Goal: Task Accomplishment & Management: Use online tool/utility

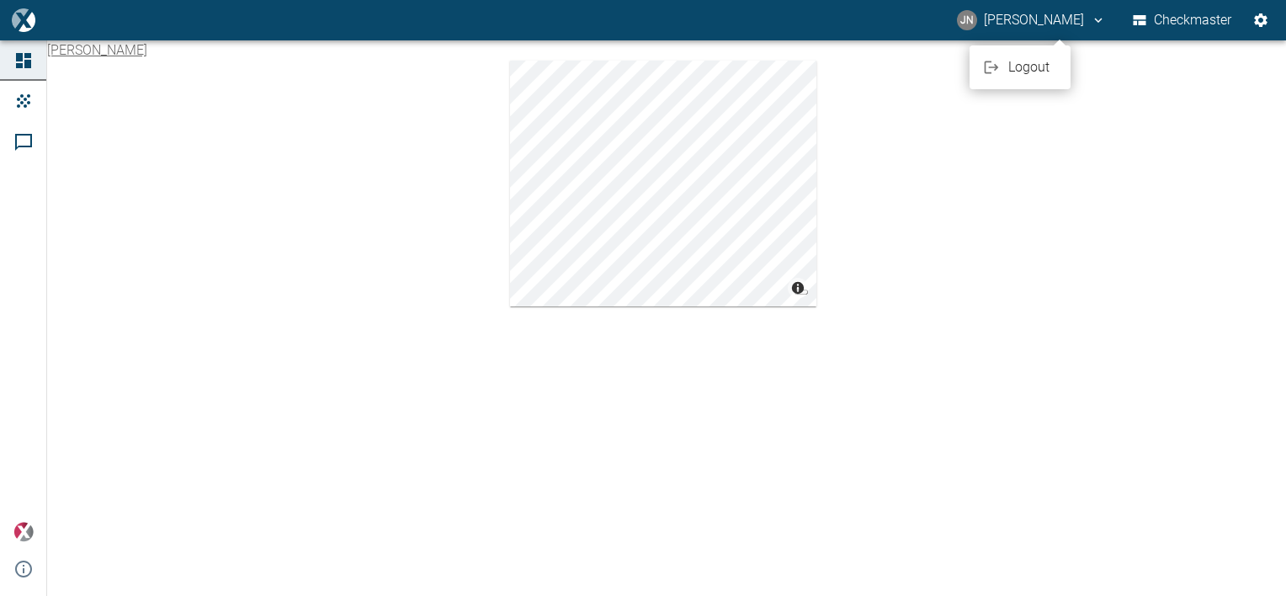
click at [1028, 68] on span "Logout" at bounding box center [1032, 67] width 49 height 20
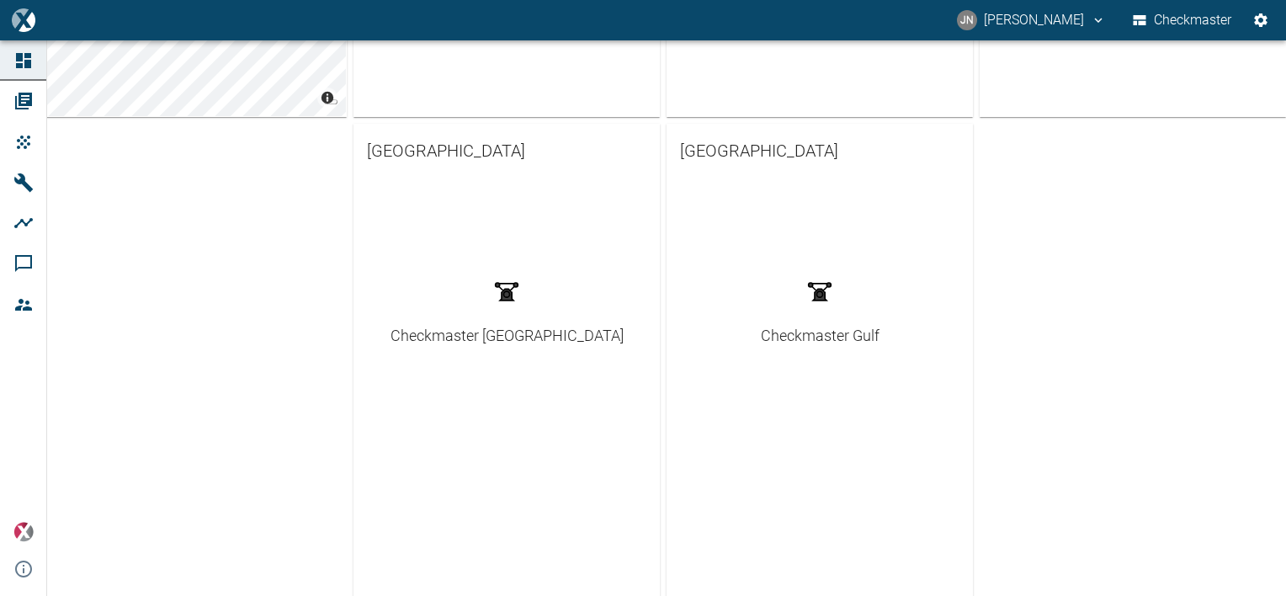
scroll to position [496, 0]
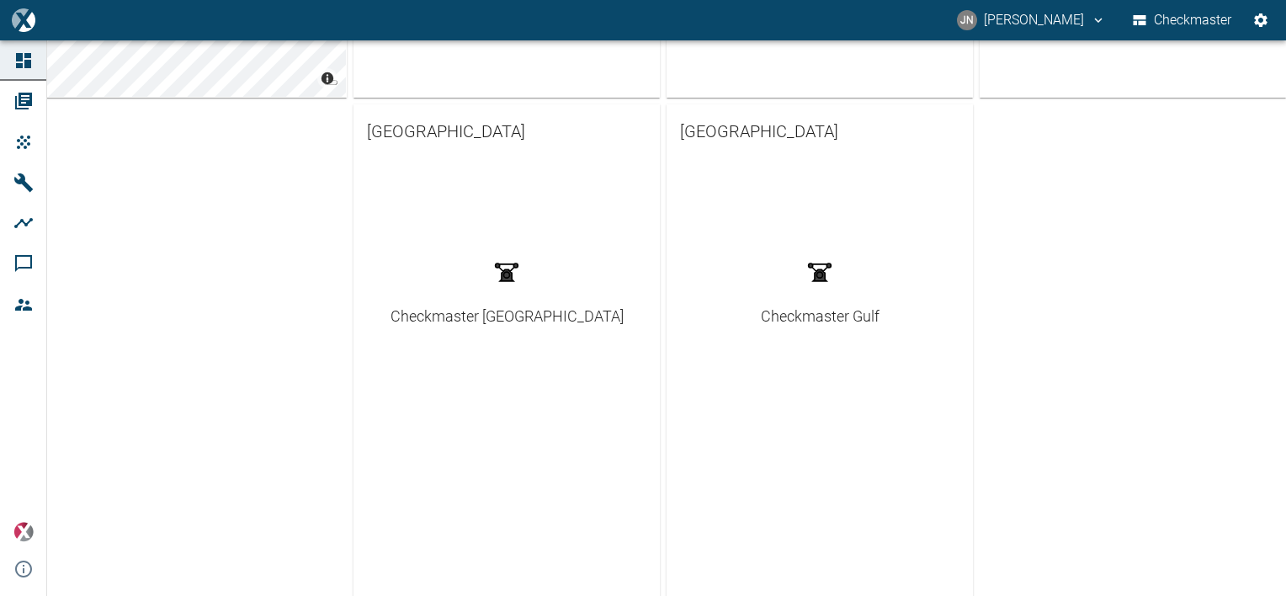
click at [798, 313] on div "Checkmaster Gulf" at bounding box center [820, 316] width 119 height 23
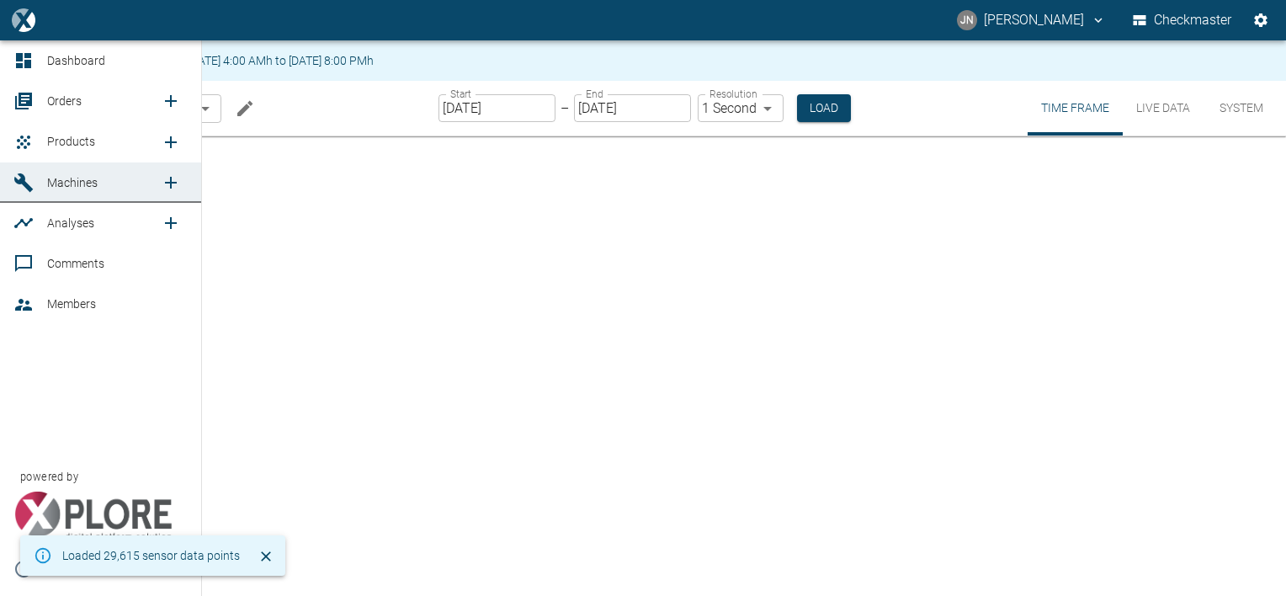
click at [61, 94] on span "Orders" at bounding box center [64, 100] width 34 height 13
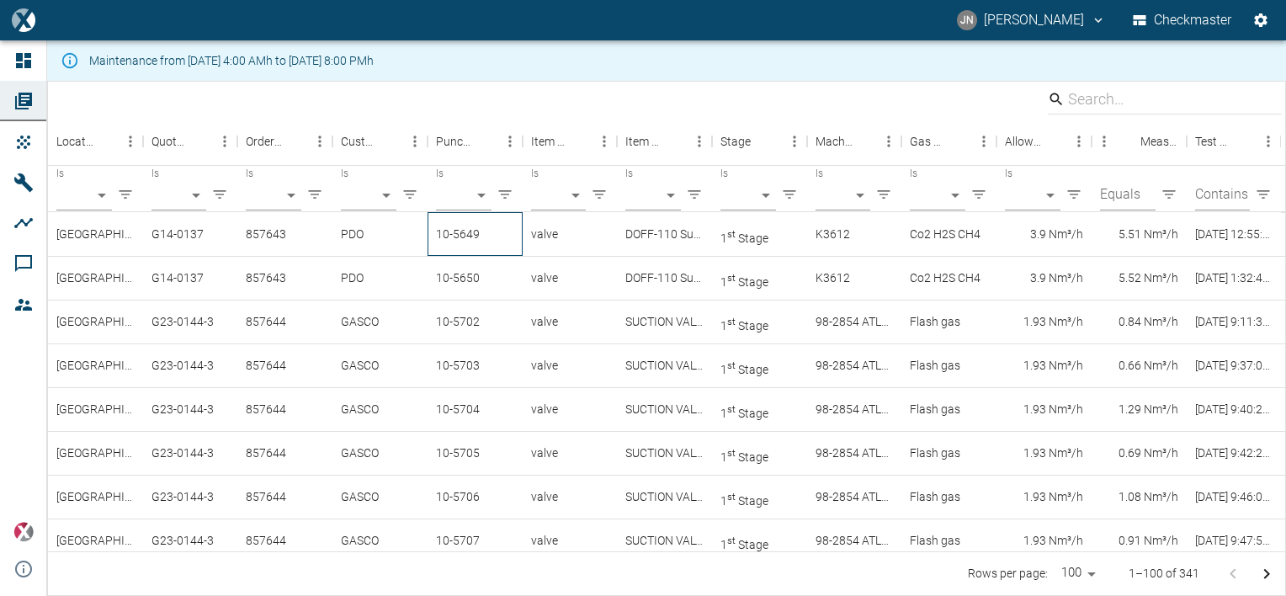
click at [471, 243] on div "10-5649" at bounding box center [474, 234] width 95 height 44
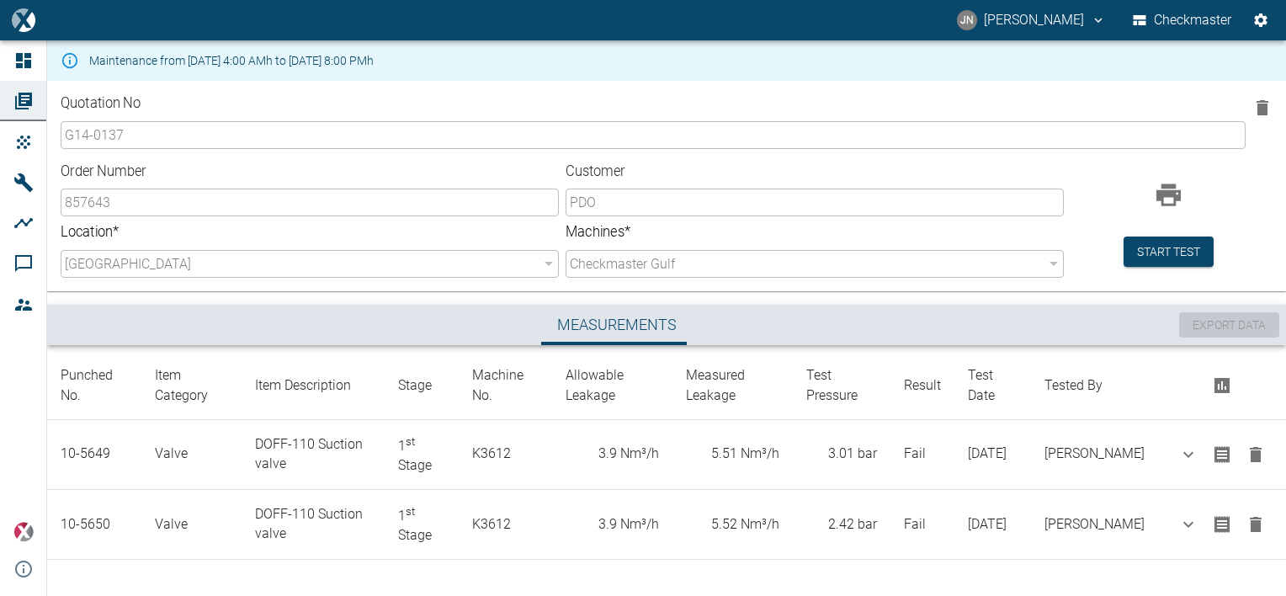
scroll to position [3, 0]
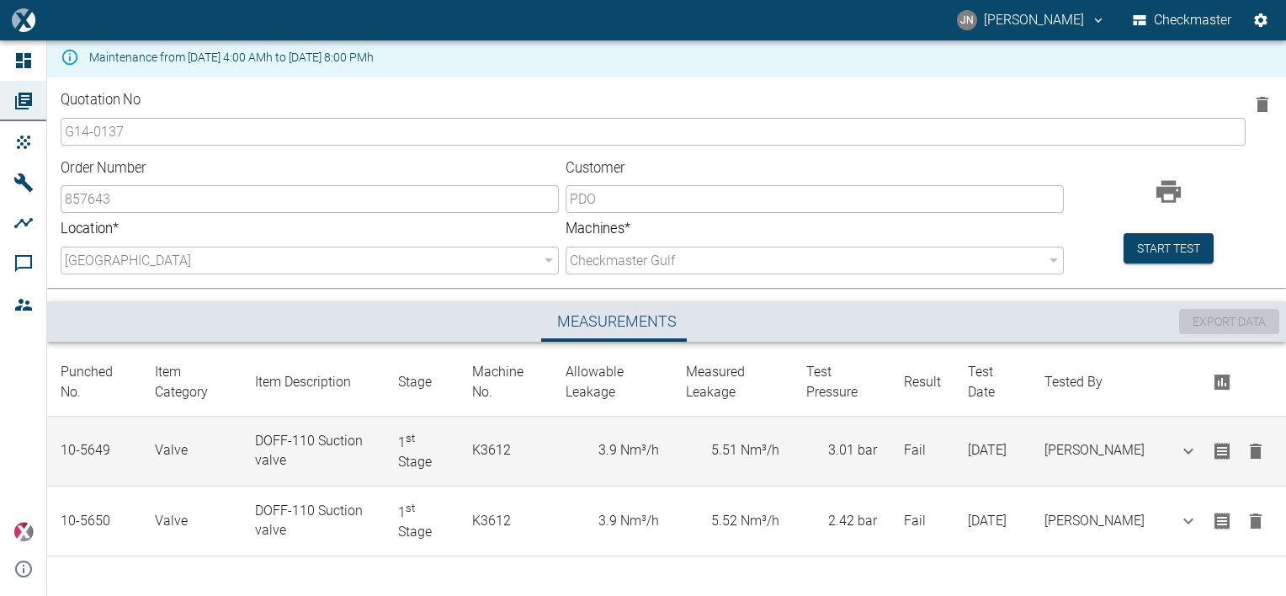
click at [1255, 455] on icon "button" at bounding box center [1255, 450] width 12 height 15
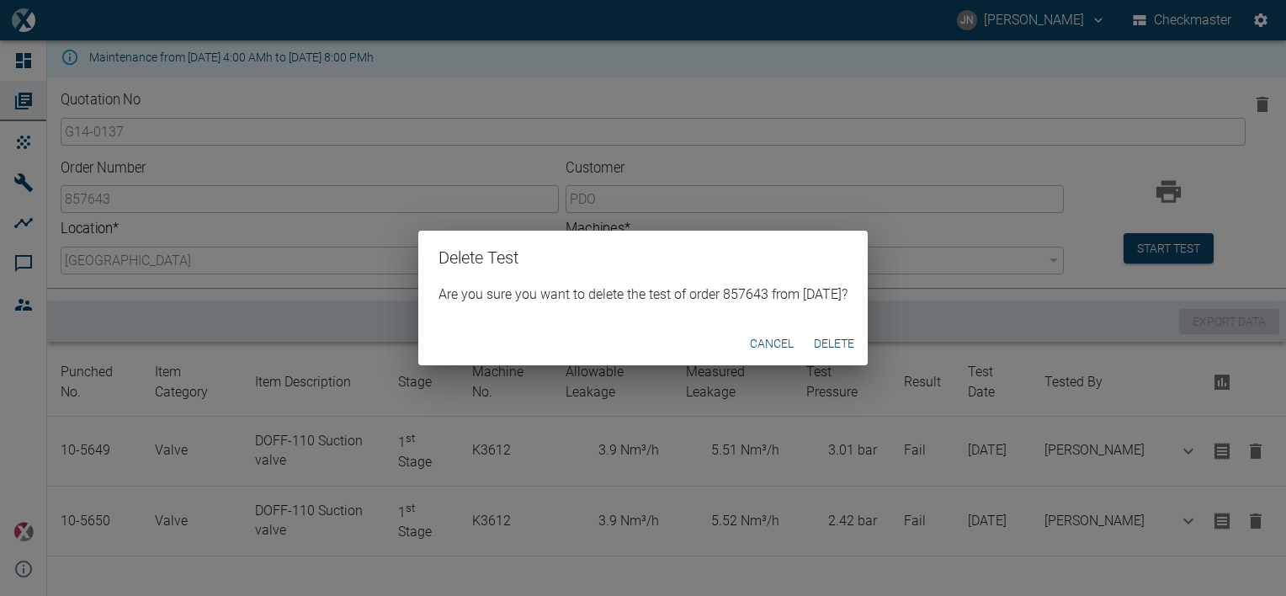
click at [856, 340] on button "Delete" at bounding box center [834, 343] width 54 height 31
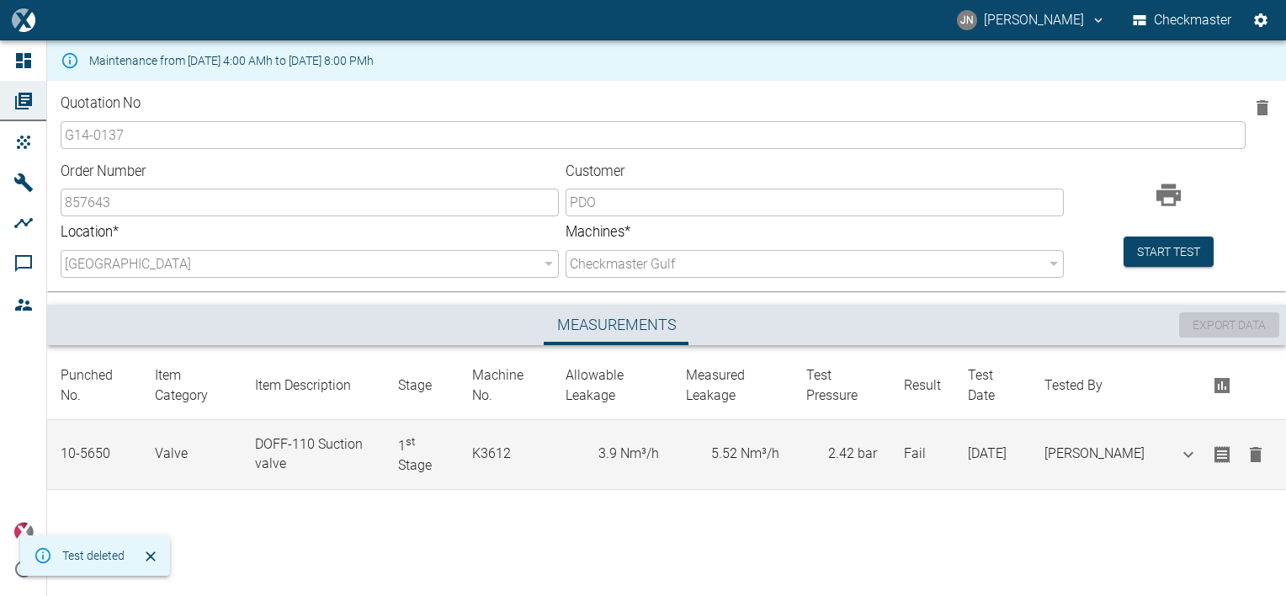
click at [1251, 448] on icon "button" at bounding box center [1255, 454] width 20 height 20
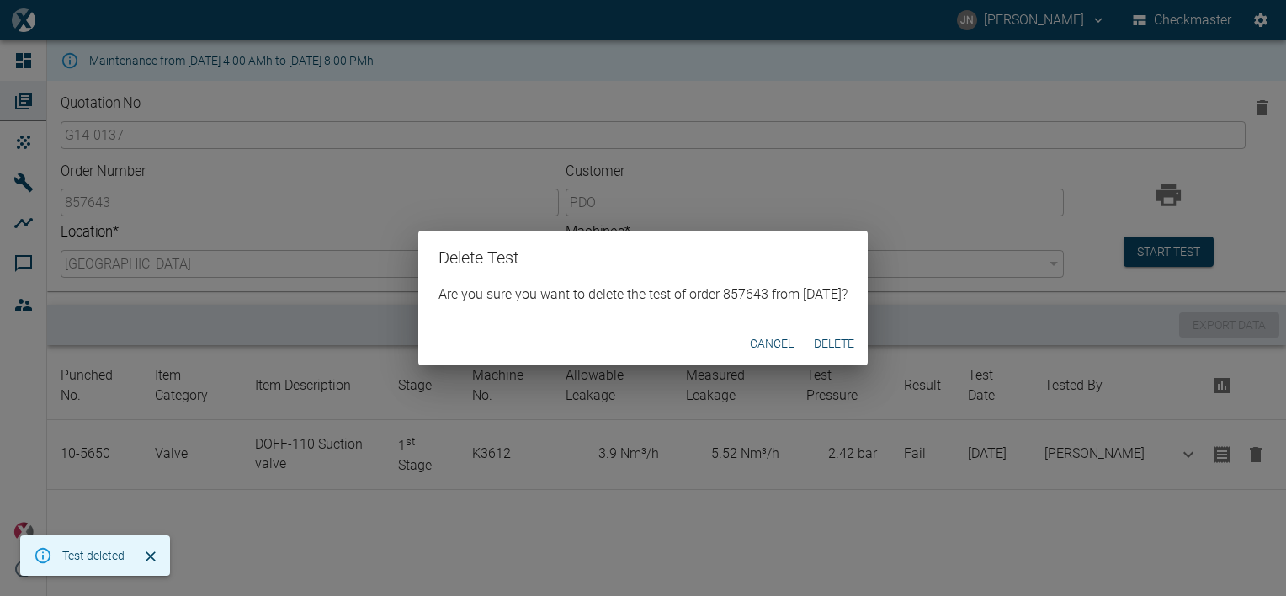
click at [849, 342] on button "Delete" at bounding box center [834, 343] width 54 height 31
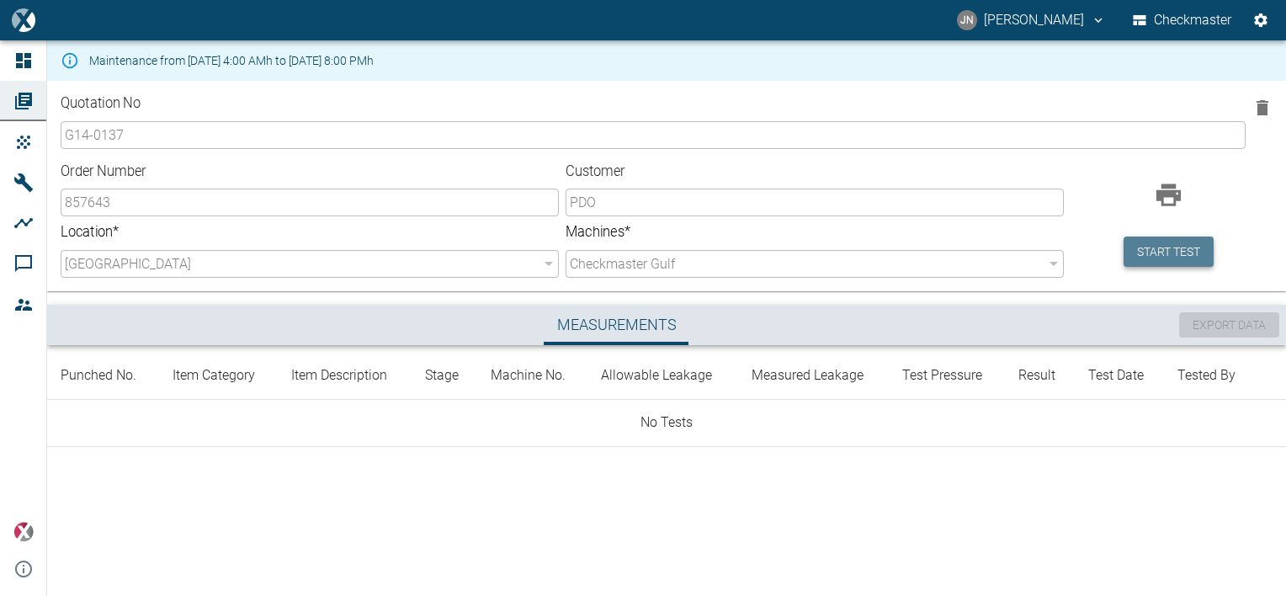
click at [1172, 259] on button "Start test" at bounding box center [1168, 251] width 90 height 31
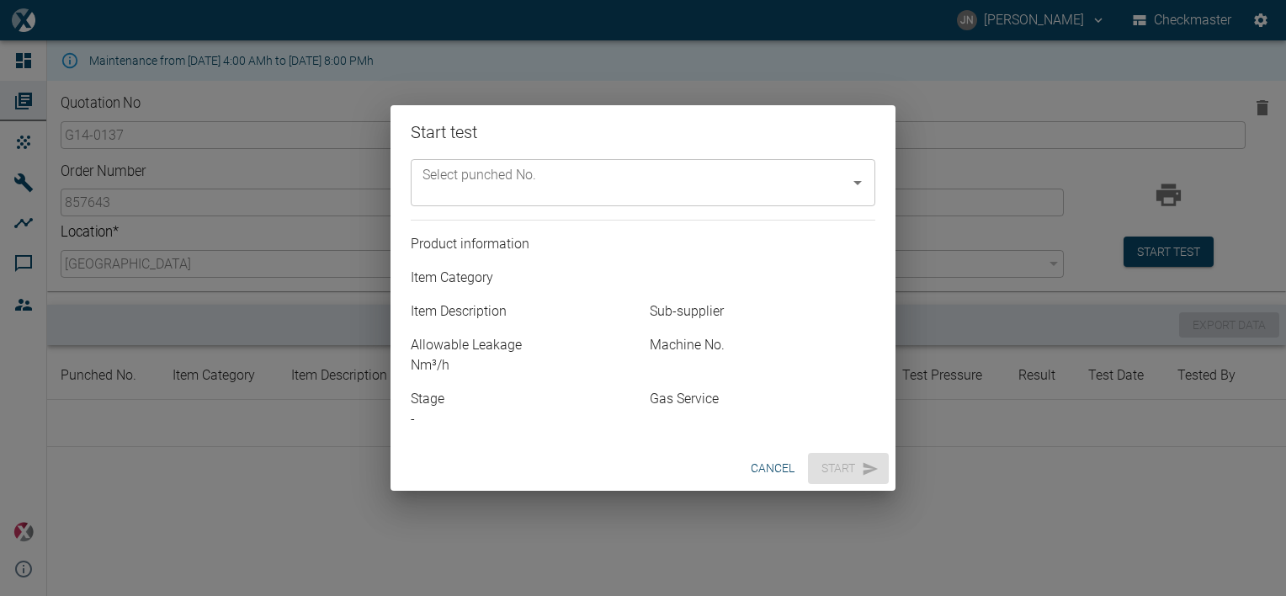
click at [858, 178] on icon "Open" at bounding box center [857, 182] width 20 height 20
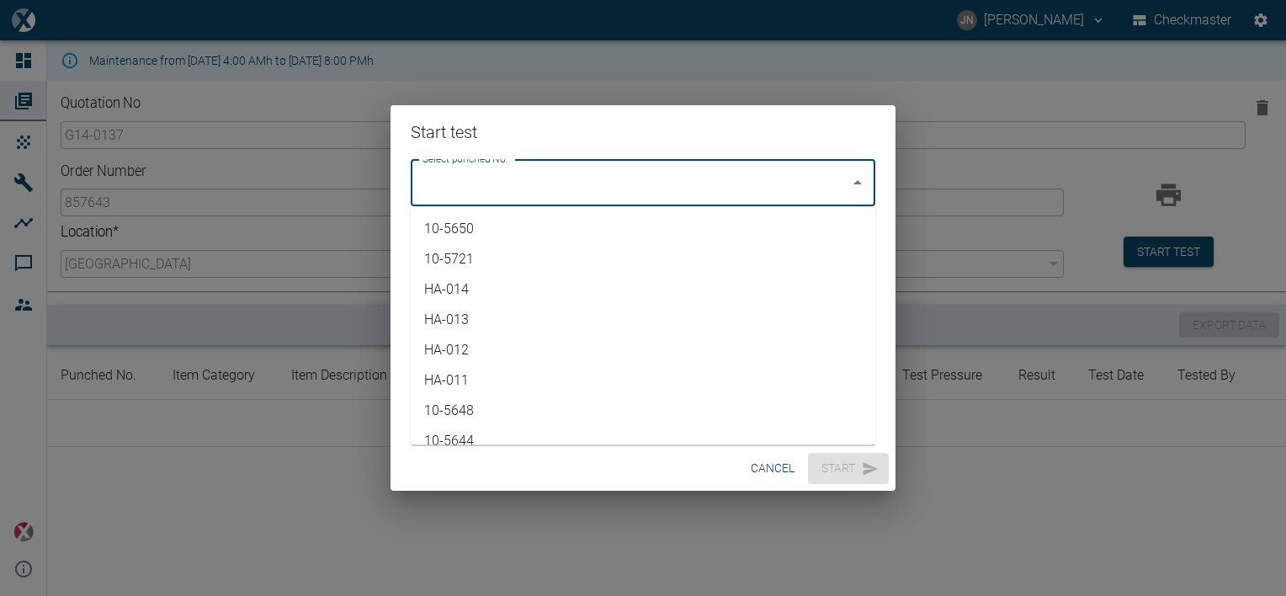
click at [778, 471] on button "cancel" at bounding box center [772, 468] width 57 height 31
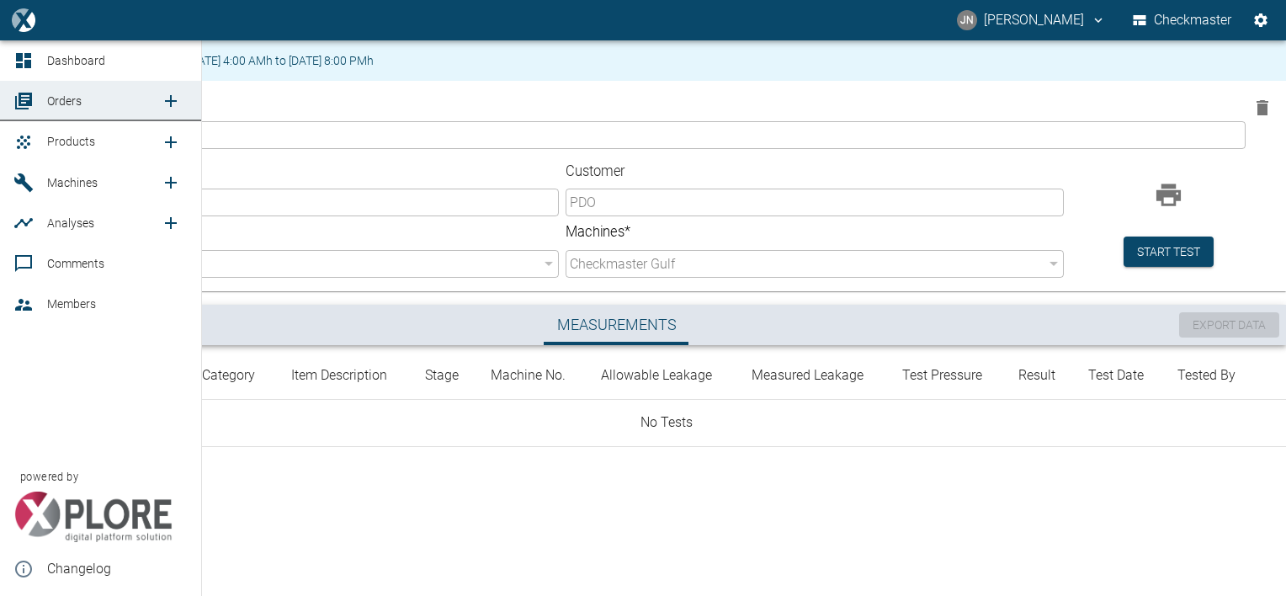
click at [66, 141] on span "Products" at bounding box center [71, 141] width 48 height 13
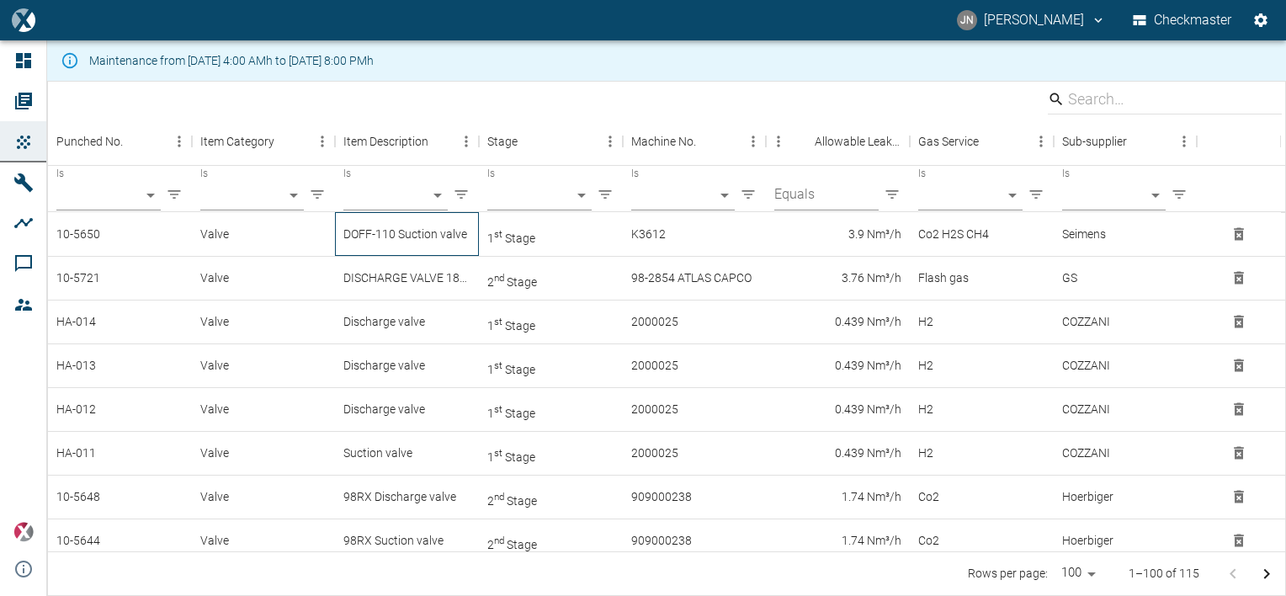
click at [428, 239] on div "DOFF-110 Suction valve" at bounding box center [407, 234] width 144 height 44
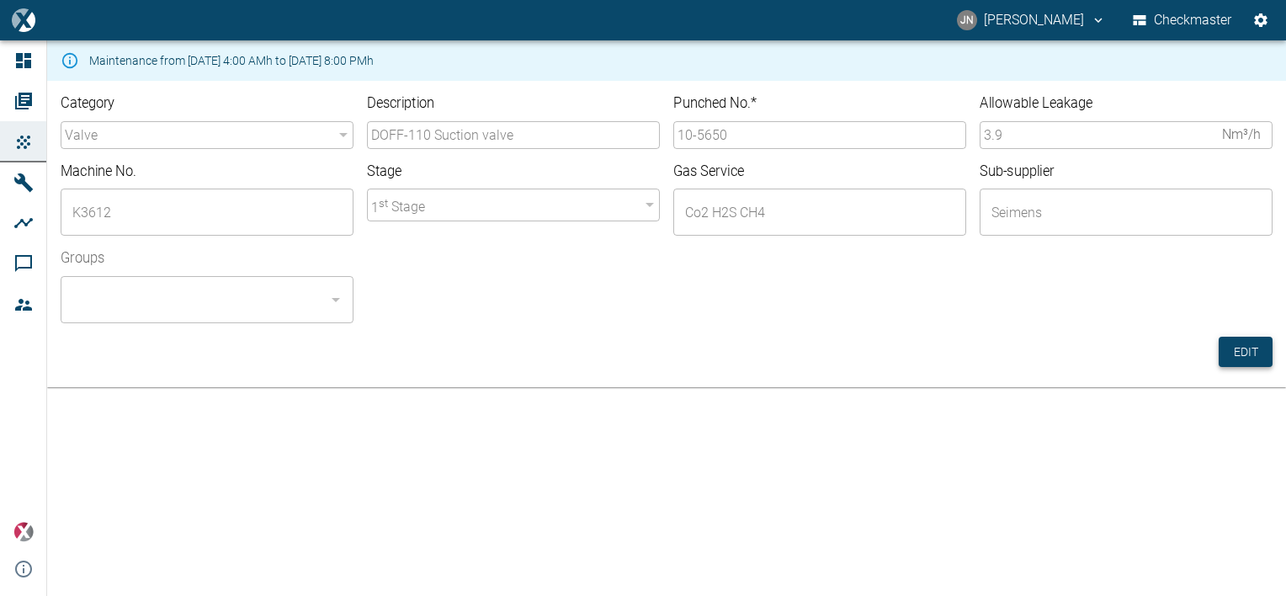
click at [1257, 349] on button "Edit" at bounding box center [1245, 352] width 54 height 31
click at [757, 135] on input "10-5650" at bounding box center [819, 135] width 293 height 28
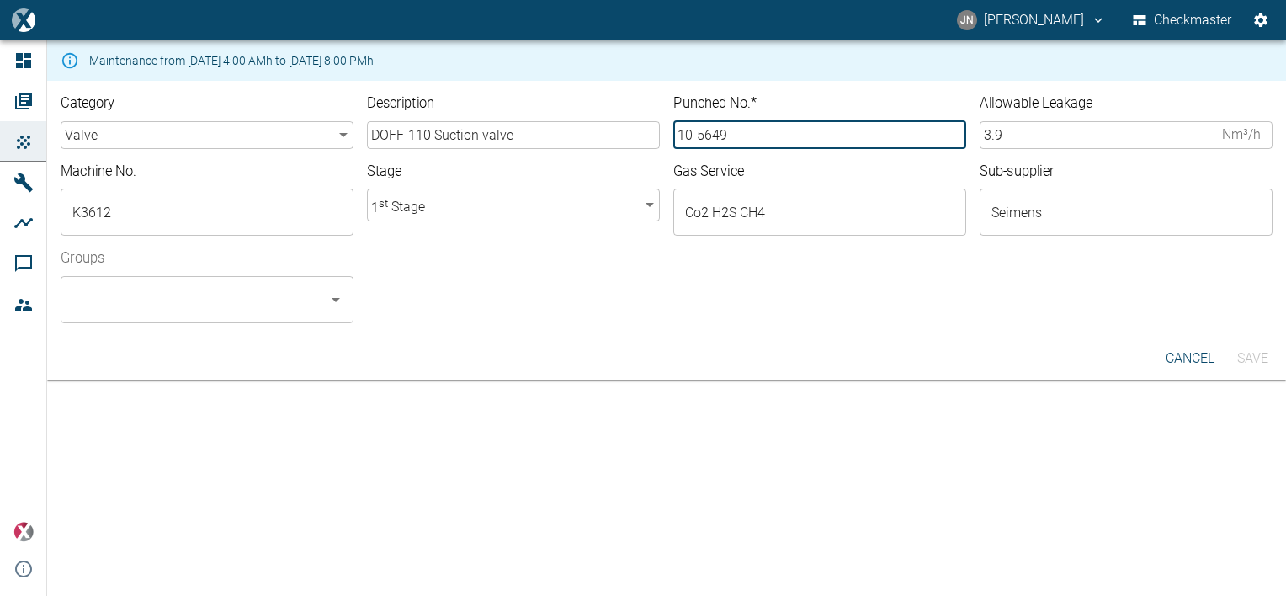
click at [334, 310] on button "Open" at bounding box center [336, 300] width 24 height 24
type input "10-5649"
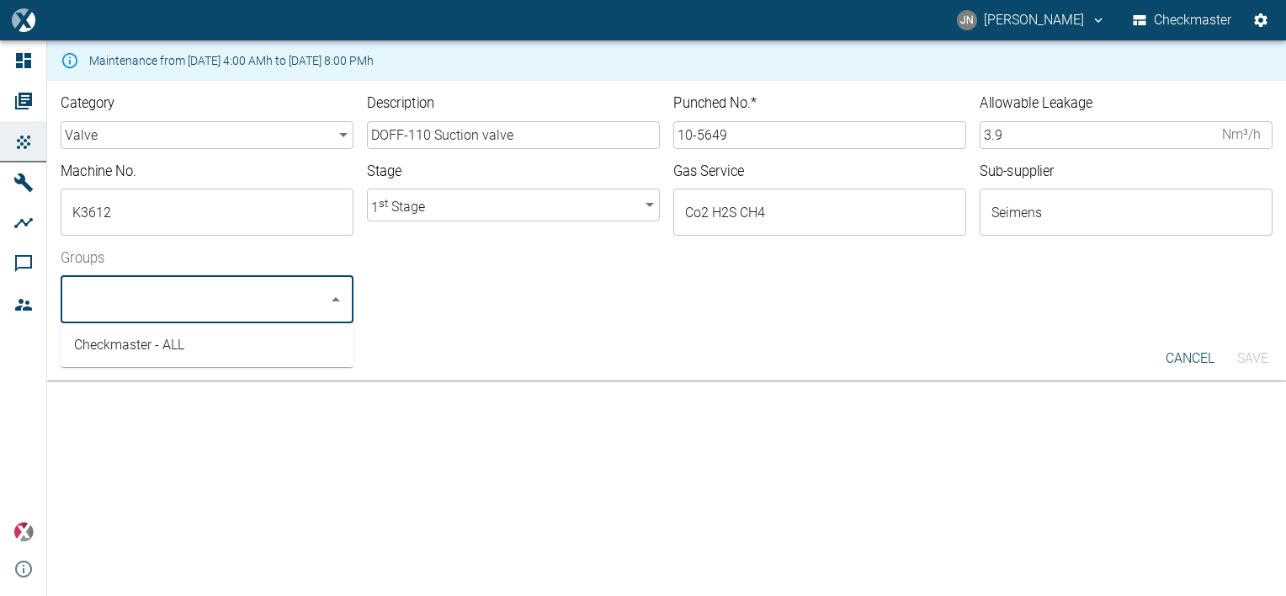
click at [122, 345] on li "Checkmaster - ALL" at bounding box center [207, 345] width 293 height 30
click at [1266, 357] on button "Save" at bounding box center [1252, 358] width 54 height 30
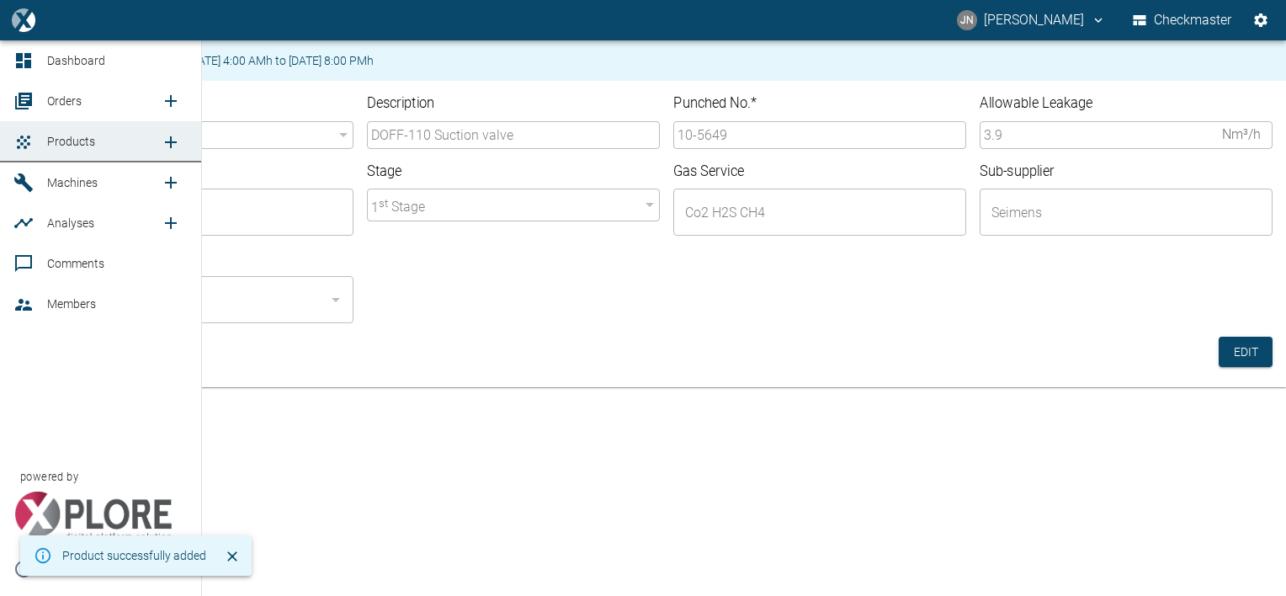
click at [67, 96] on span "Orders" at bounding box center [64, 100] width 34 height 13
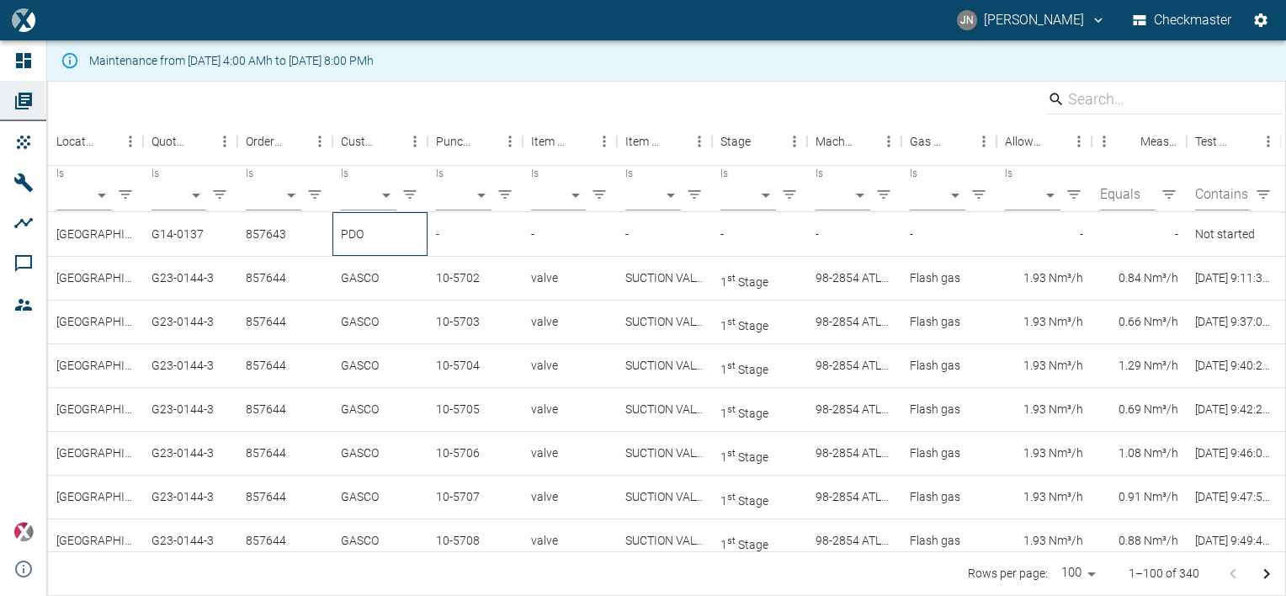
click at [359, 232] on div "PDO" at bounding box center [379, 234] width 95 height 44
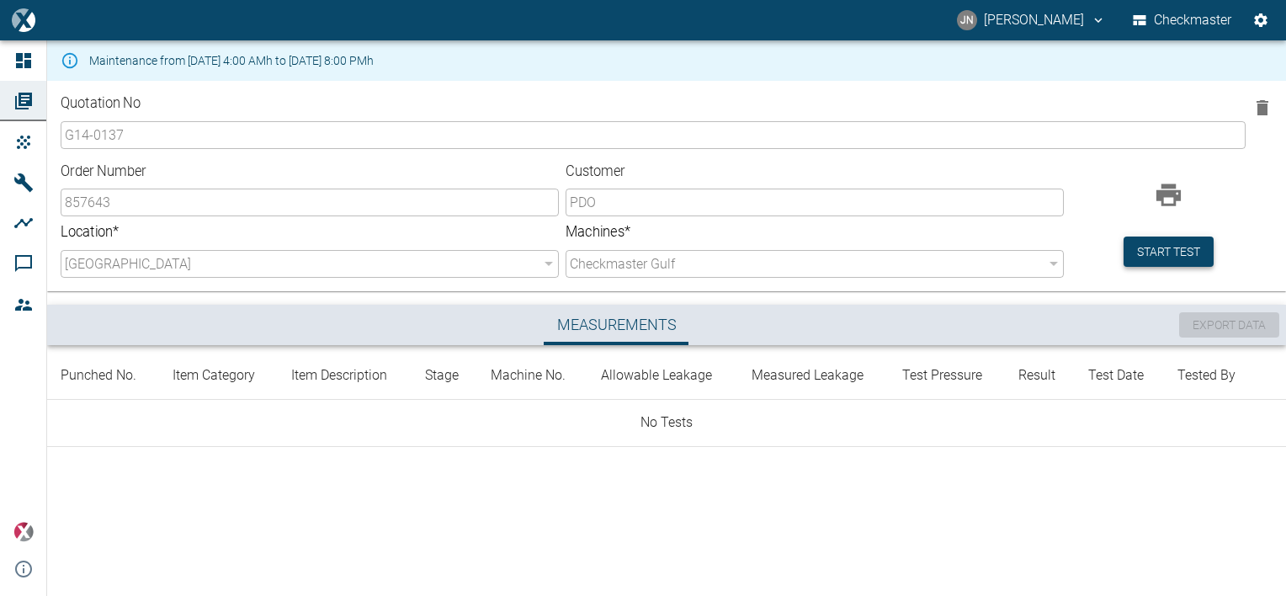
click at [1173, 250] on button "Start test" at bounding box center [1168, 251] width 90 height 31
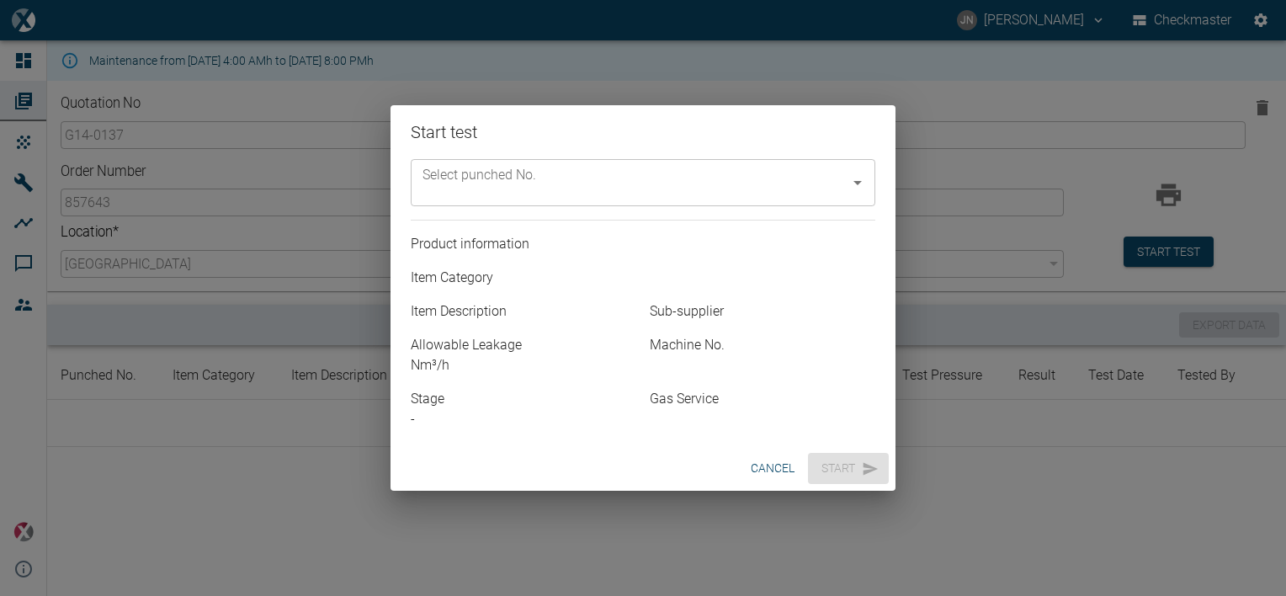
click at [747, 178] on input "Select punched No." at bounding box center [630, 183] width 424 height 32
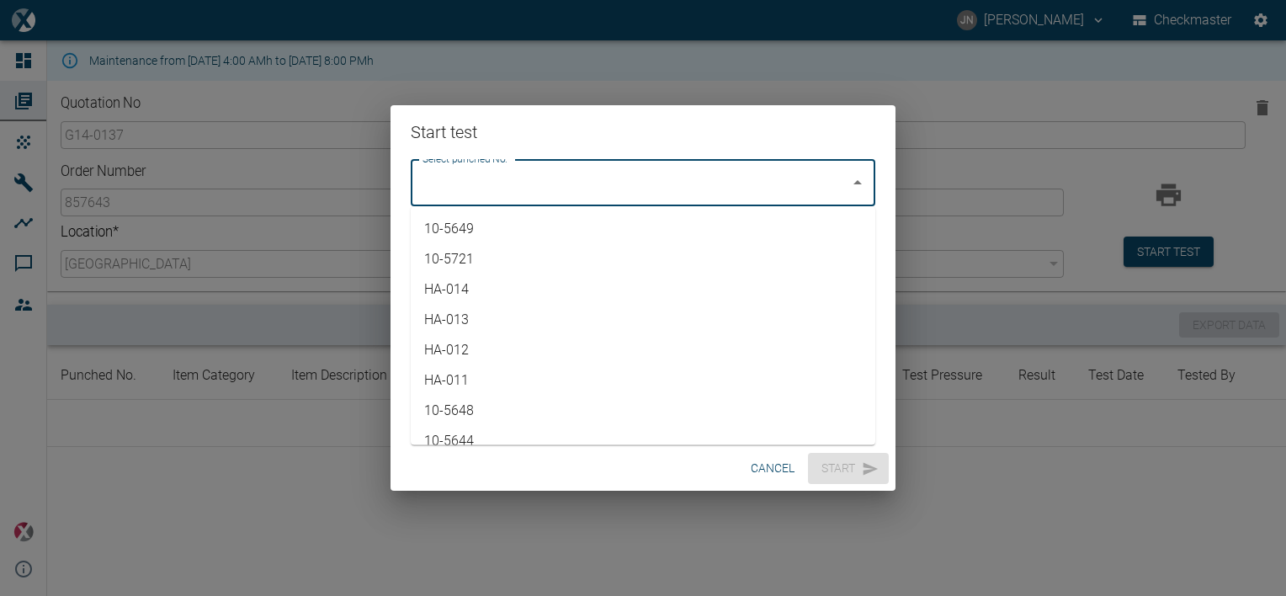
click at [477, 225] on li "10-5649" at bounding box center [643, 229] width 464 height 30
type input "10-5649"
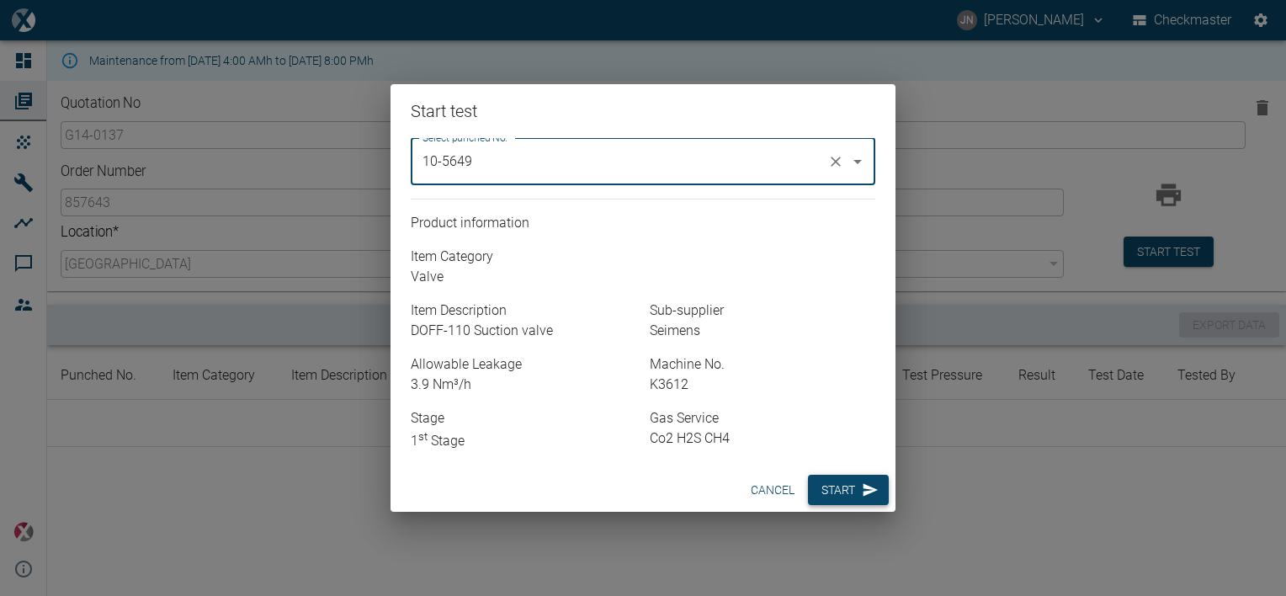
click at [840, 492] on button "Start" at bounding box center [848, 490] width 81 height 31
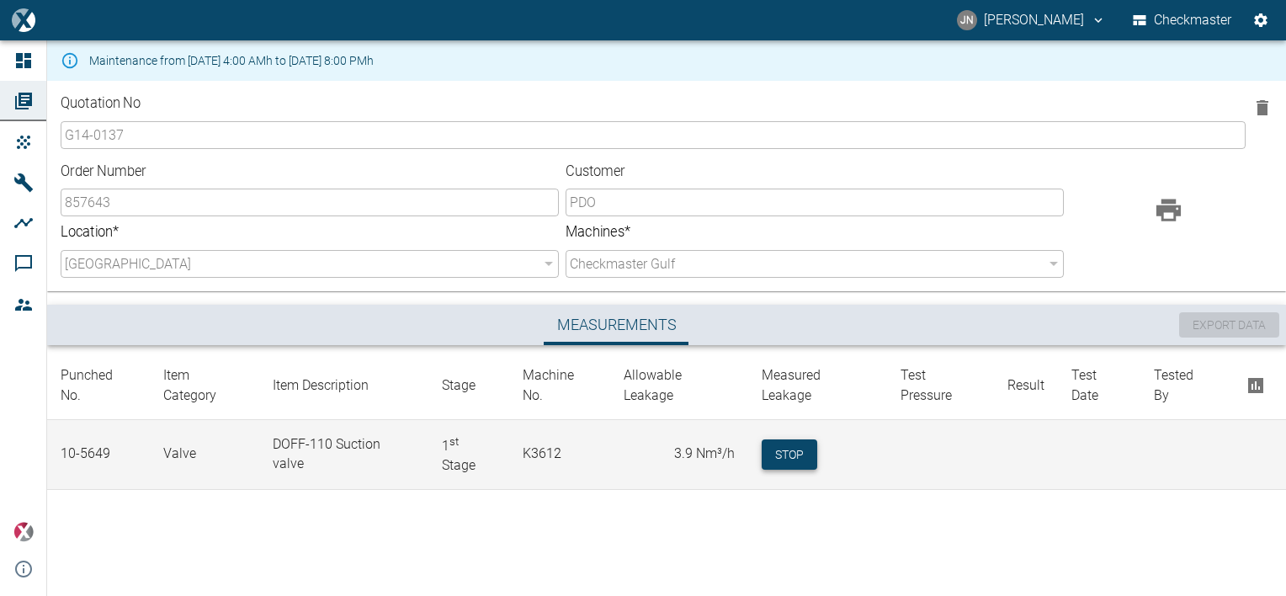
click at [784, 444] on button "Stop" at bounding box center [789, 454] width 56 height 31
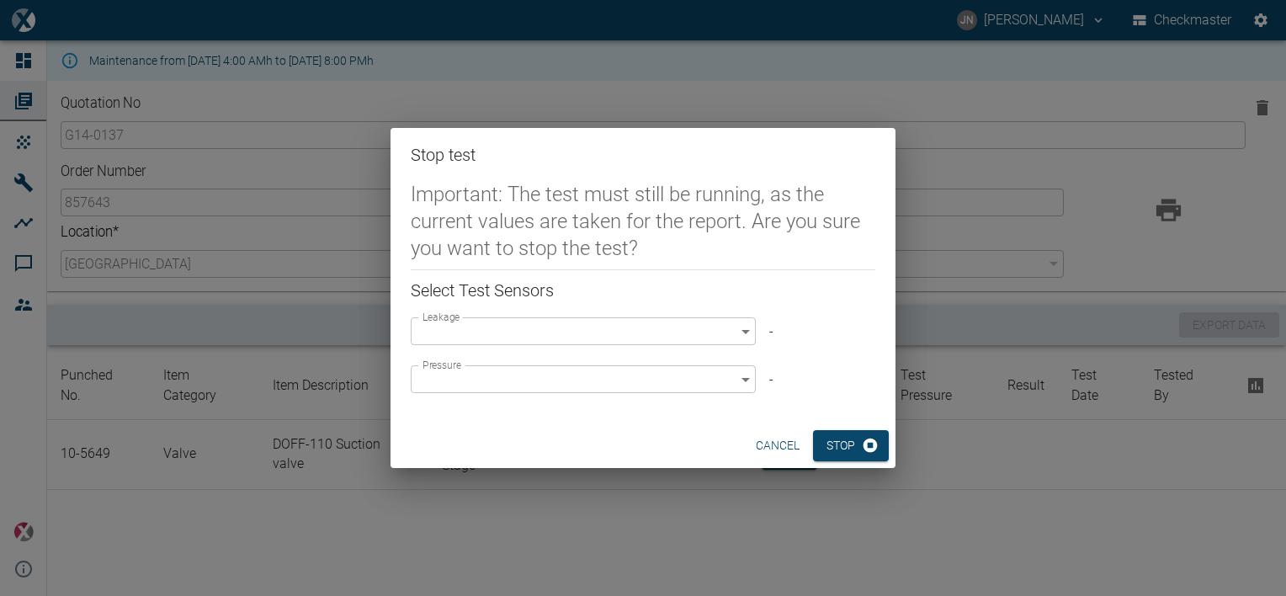
click at [696, 336] on body "JN Jayan Nair Checkmaster Dashboard Orders Products Machines Analyses Comments …" at bounding box center [643, 298] width 1286 height 596
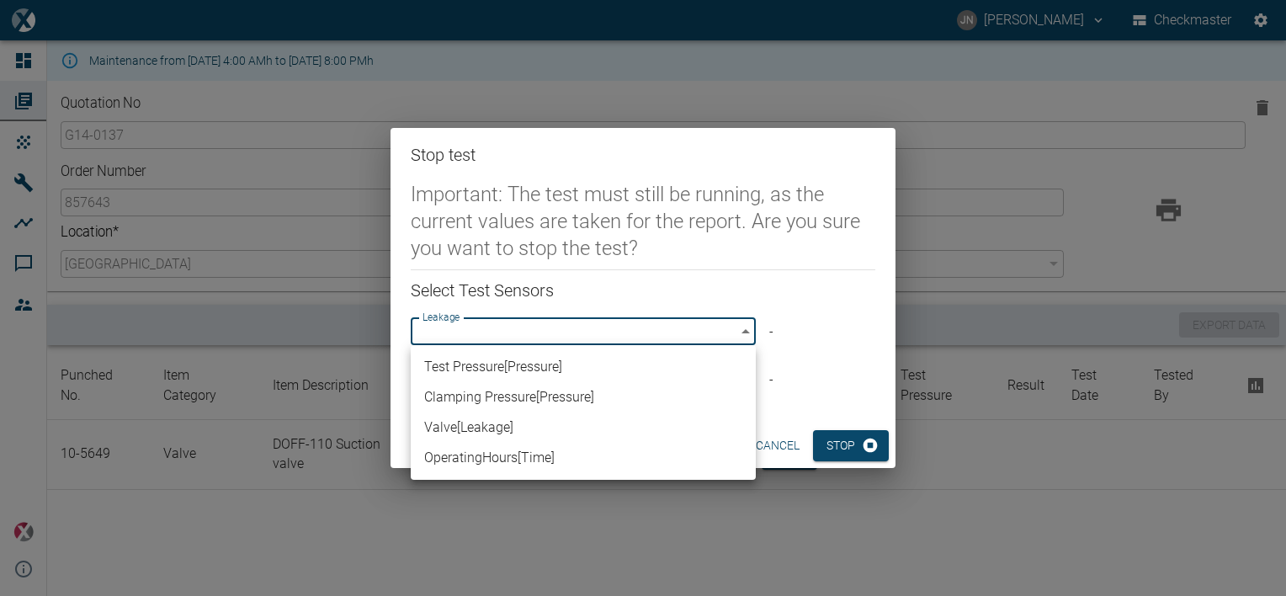
click at [556, 358] on li "Test Pressure [ Pressure ]" at bounding box center [583, 367] width 345 height 30
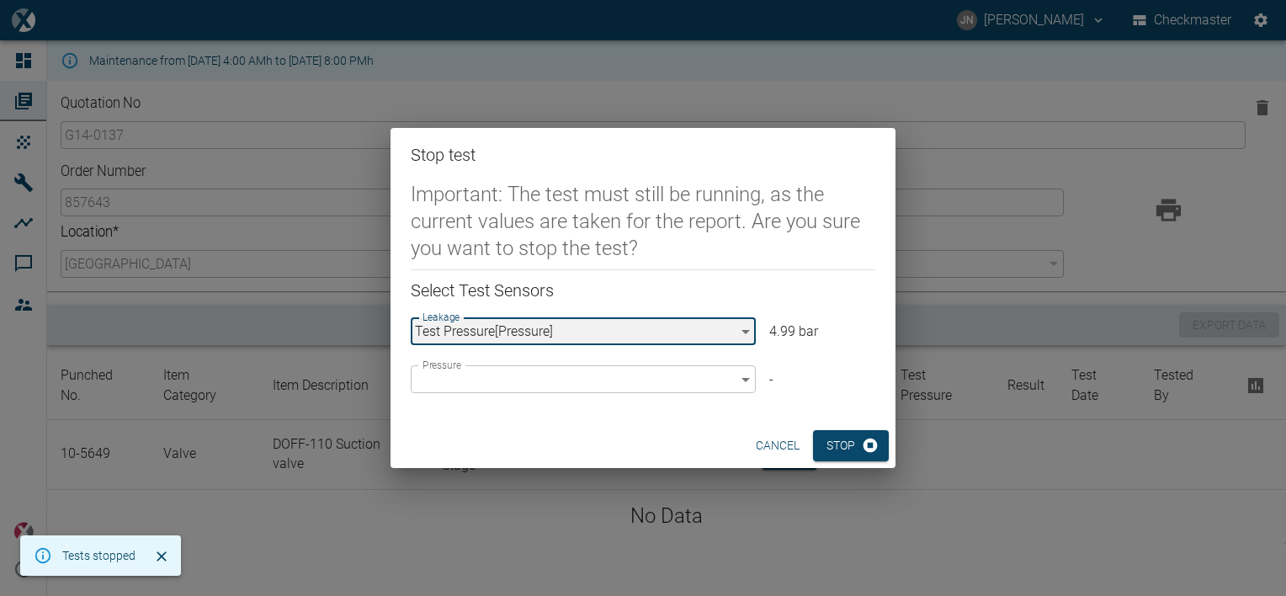
type input "296ba20a-df48-400a-9375-c3db24d786fc"
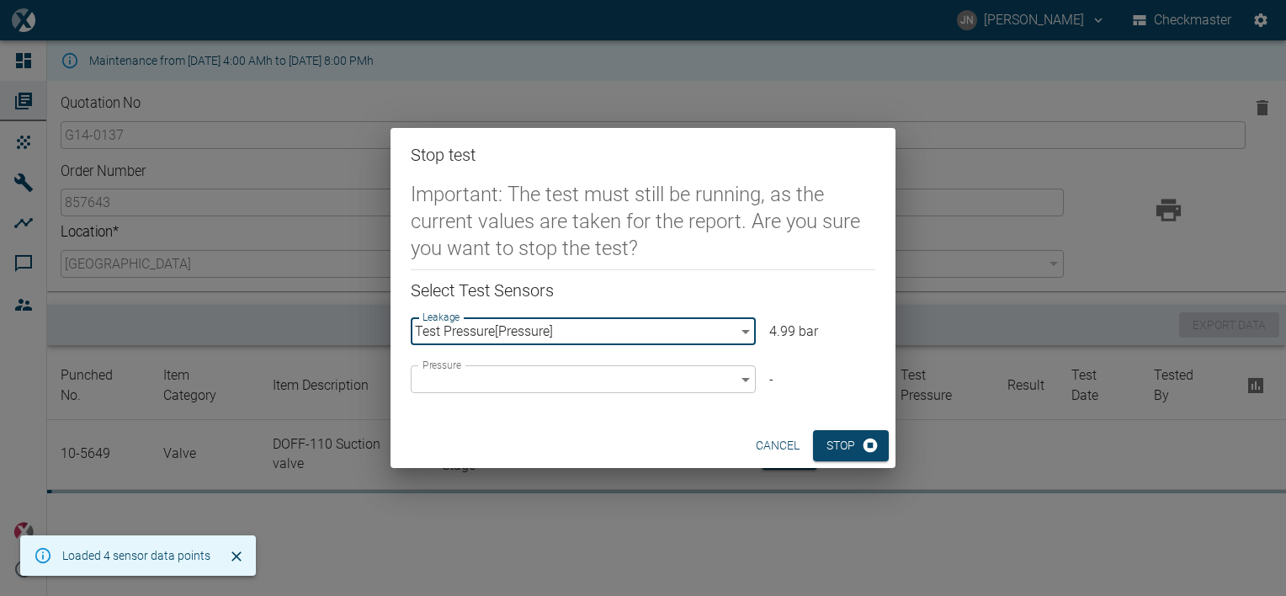
click at [560, 371] on body "JN Jayan Nair Checkmaster Dashboard Orders Products Machines Analyses Comments …" at bounding box center [643, 298] width 1286 height 596
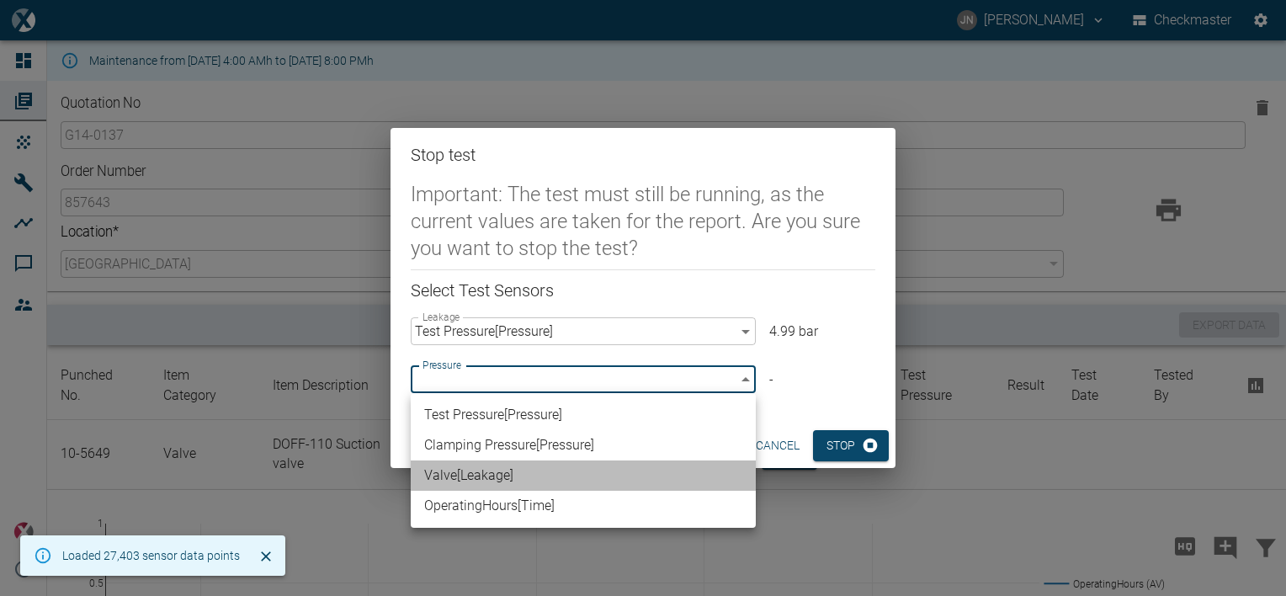
click at [521, 475] on li "Valve [ Leakage ]" at bounding box center [583, 475] width 345 height 30
type input "63523832-2fd8-4b06-8fde-b619cda4f705"
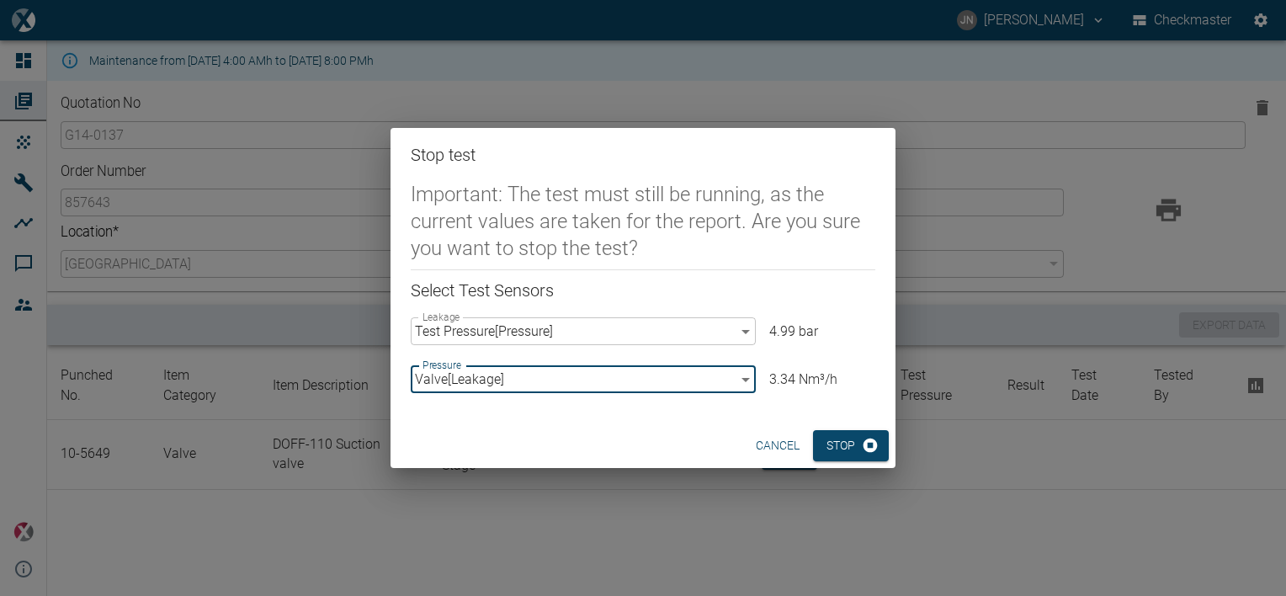
click at [767, 444] on button "cancel" at bounding box center [777, 445] width 57 height 31
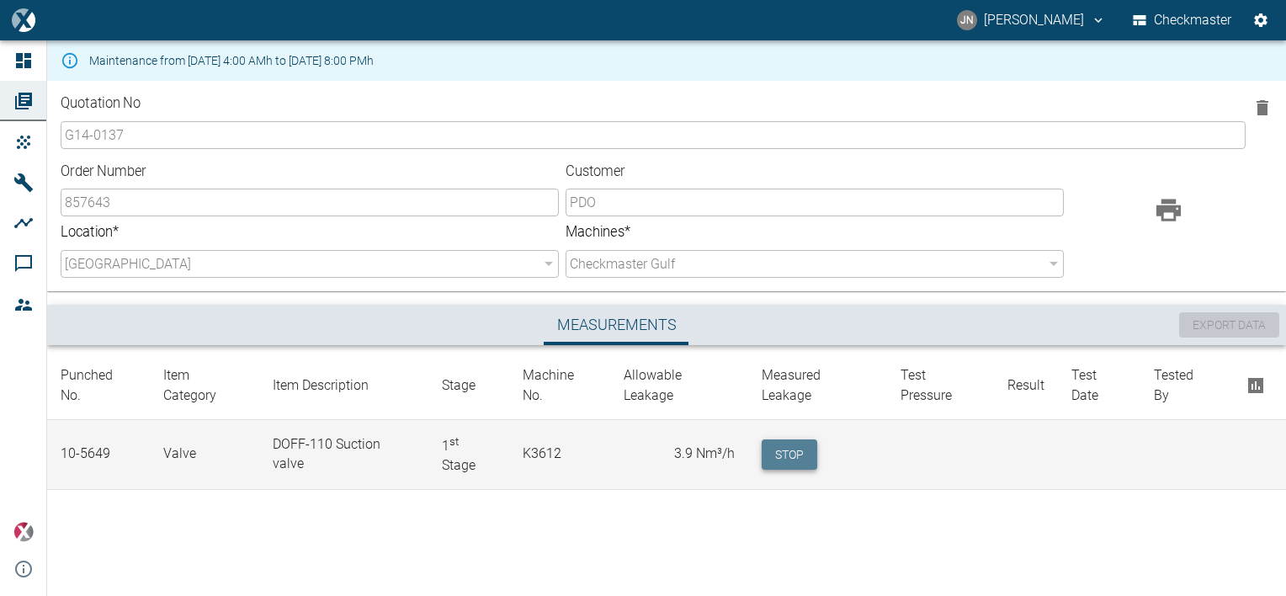
click at [779, 441] on button "Stop" at bounding box center [789, 454] width 56 height 31
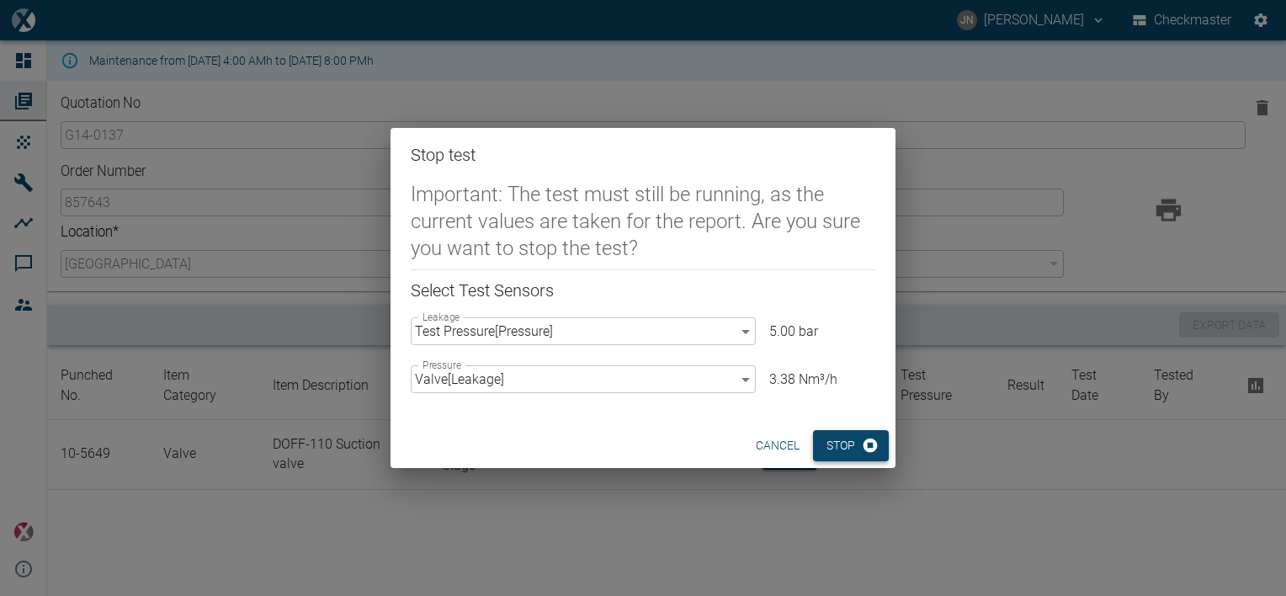
click at [831, 445] on button "Stop" at bounding box center [851, 445] width 76 height 31
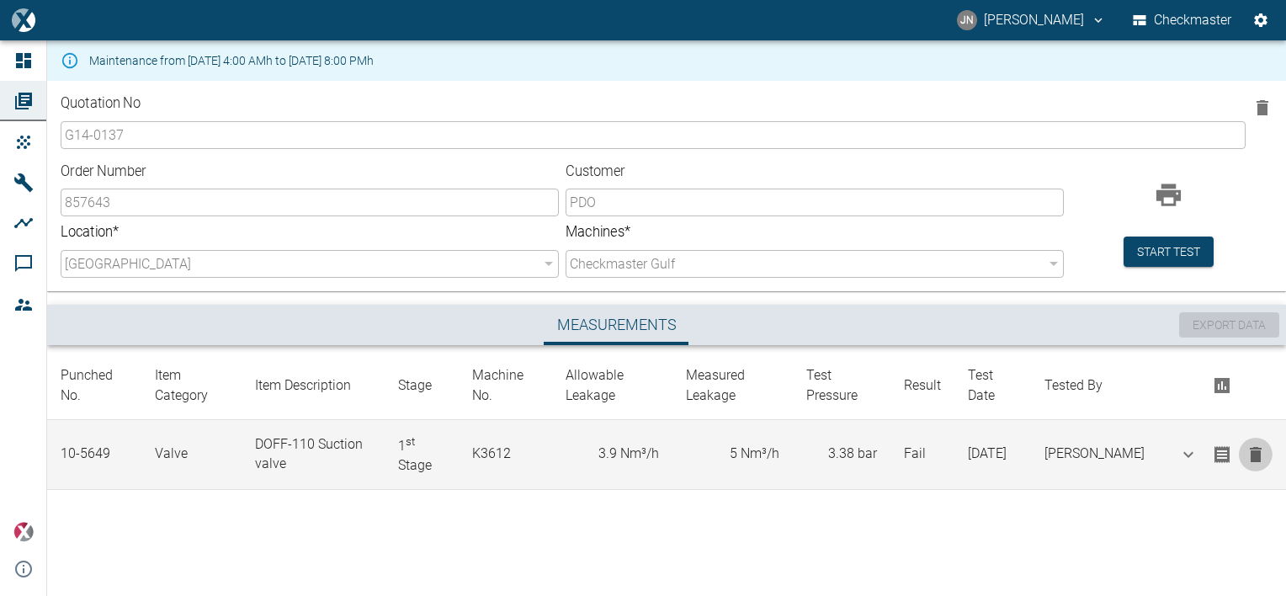
click at [1254, 454] on icon "button" at bounding box center [1255, 454] width 12 height 15
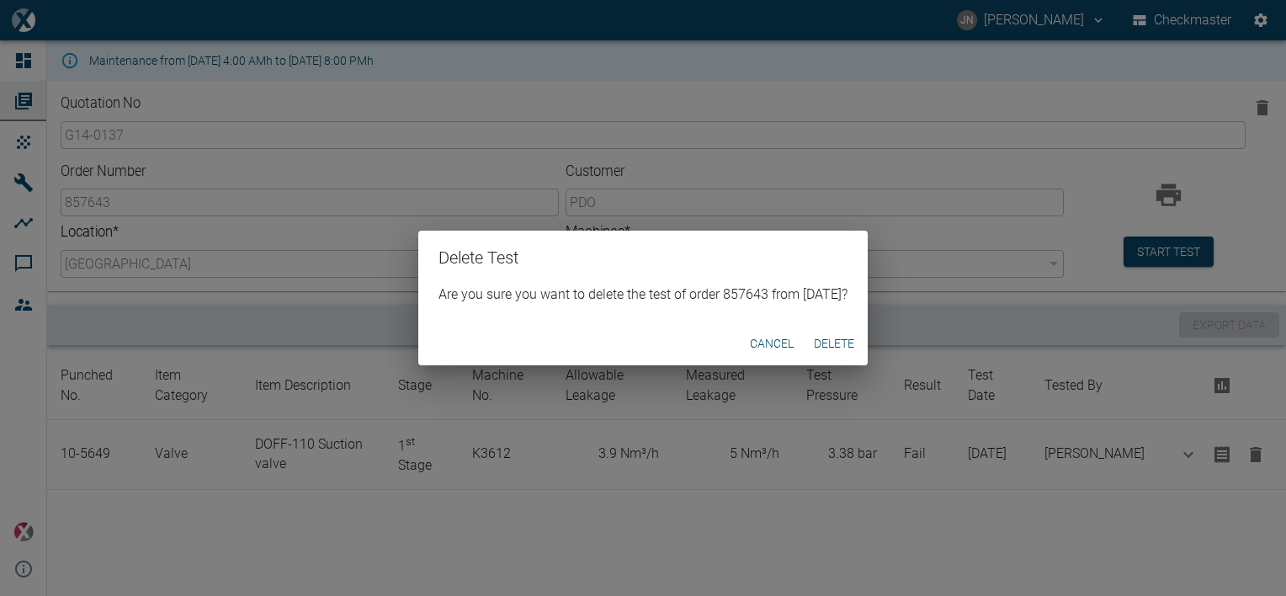
click at [835, 340] on button "Delete" at bounding box center [834, 343] width 54 height 31
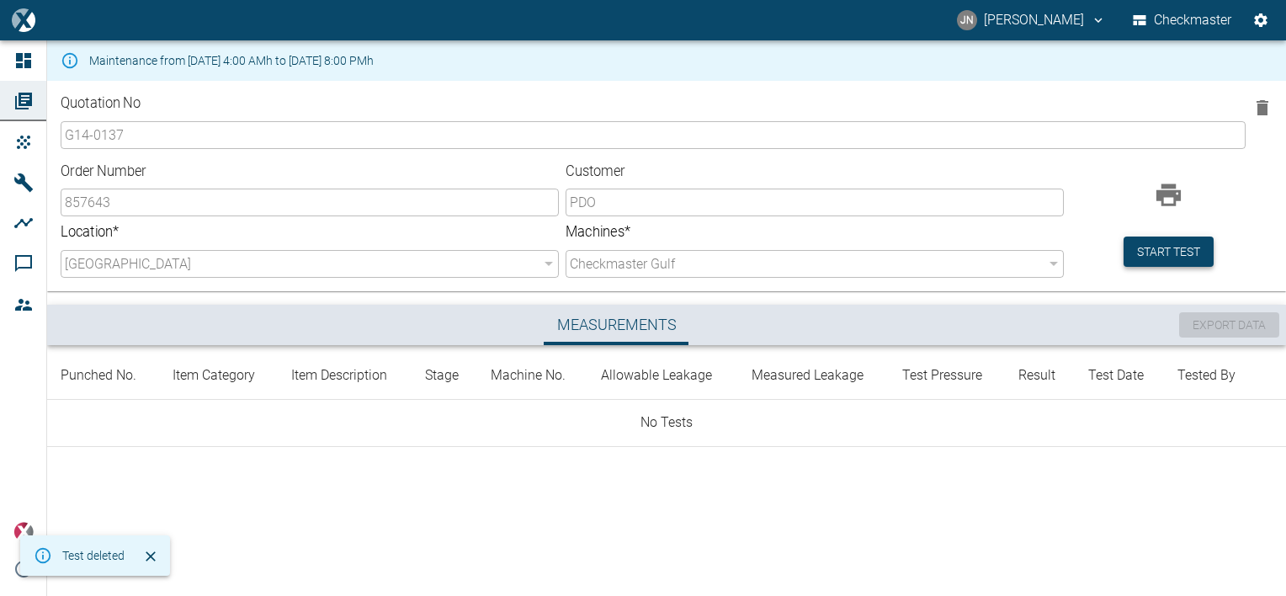
click at [1144, 257] on button "Start test" at bounding box center [1168, 251] width 90 height 31
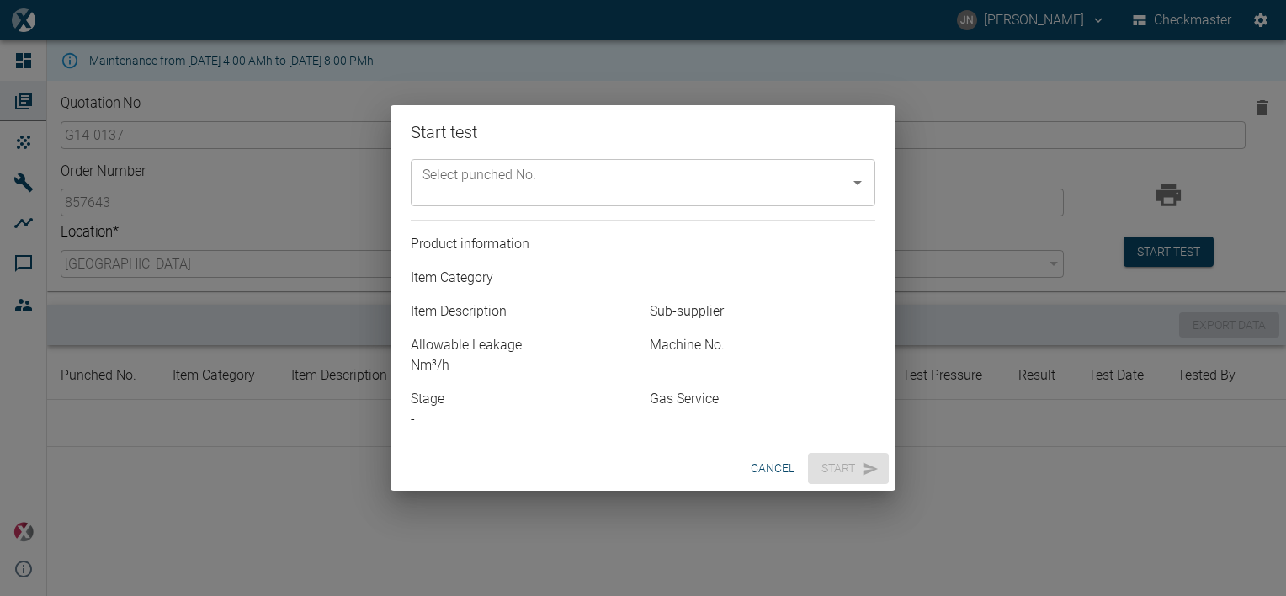
click at [609, 185] on input "Select punched No." at bounding box center [630, 183] width 424 height 32
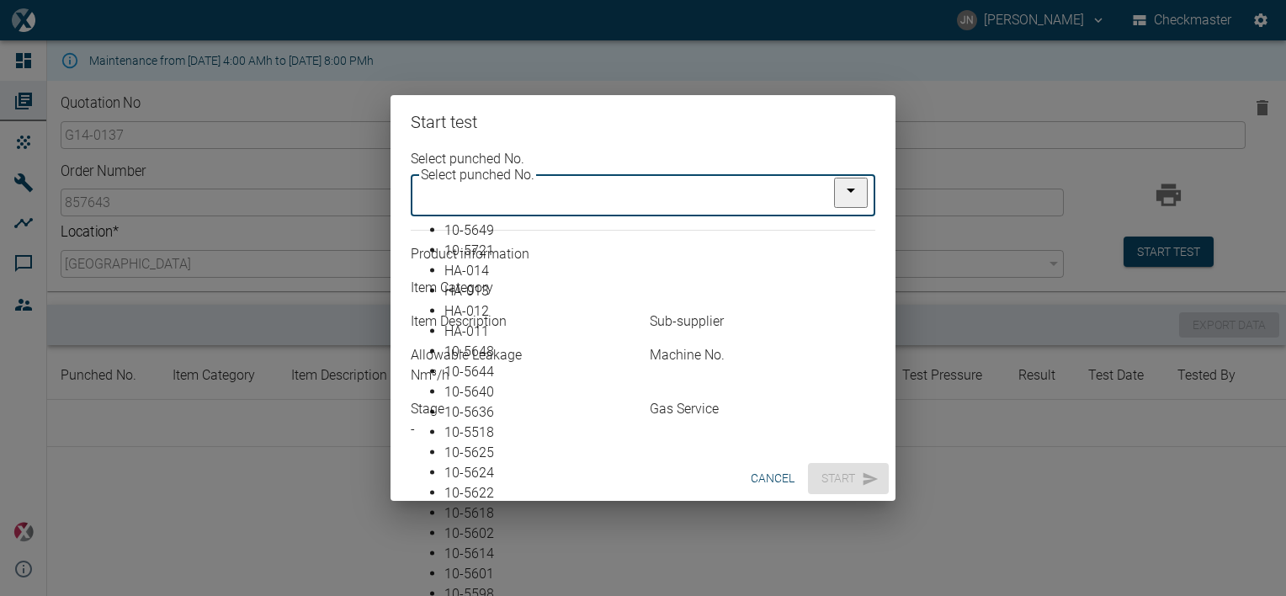
click at [488, 225] on li "10-5649" at bounding box center [659, 230] width 431 height 20
type input "10-5649"
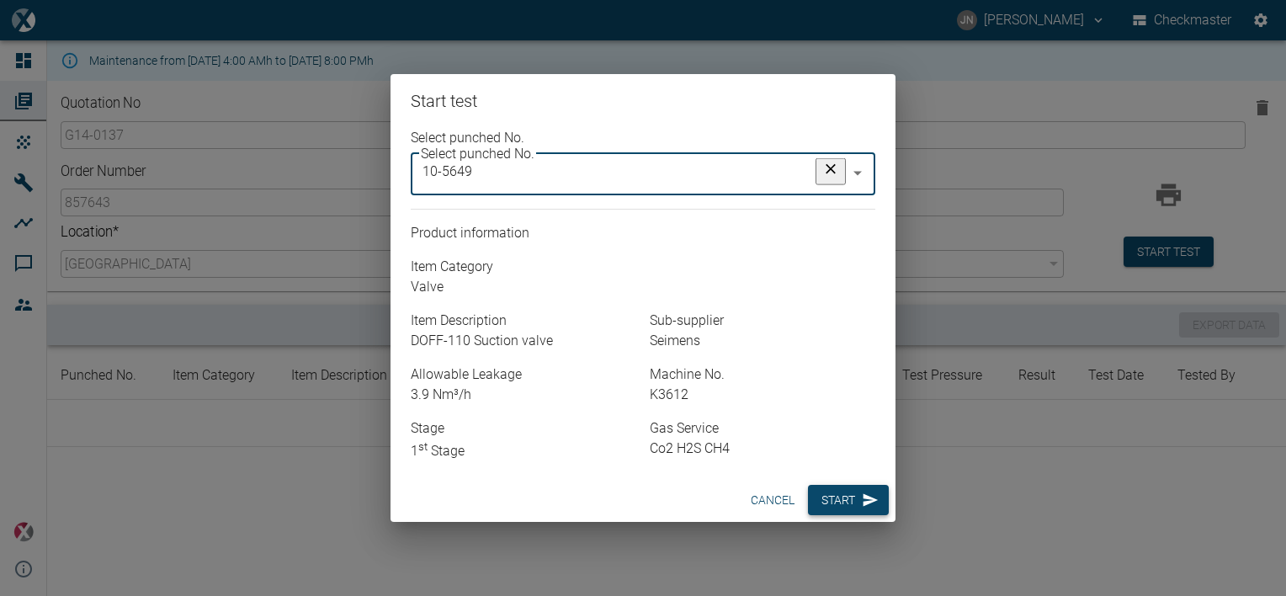
click at [835, 485] on button "Start" at bounding box center [848, 500] width 81 height 31
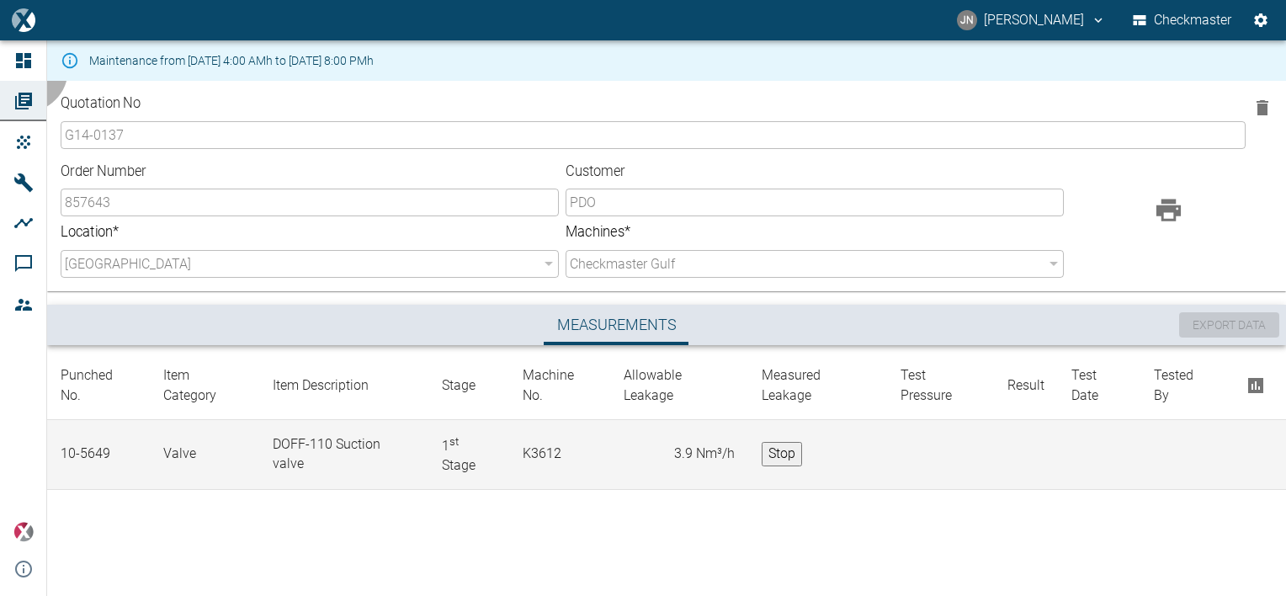
click at [784, 455] on button "Stop" at bounding box center [781, 454] width 40 height 24
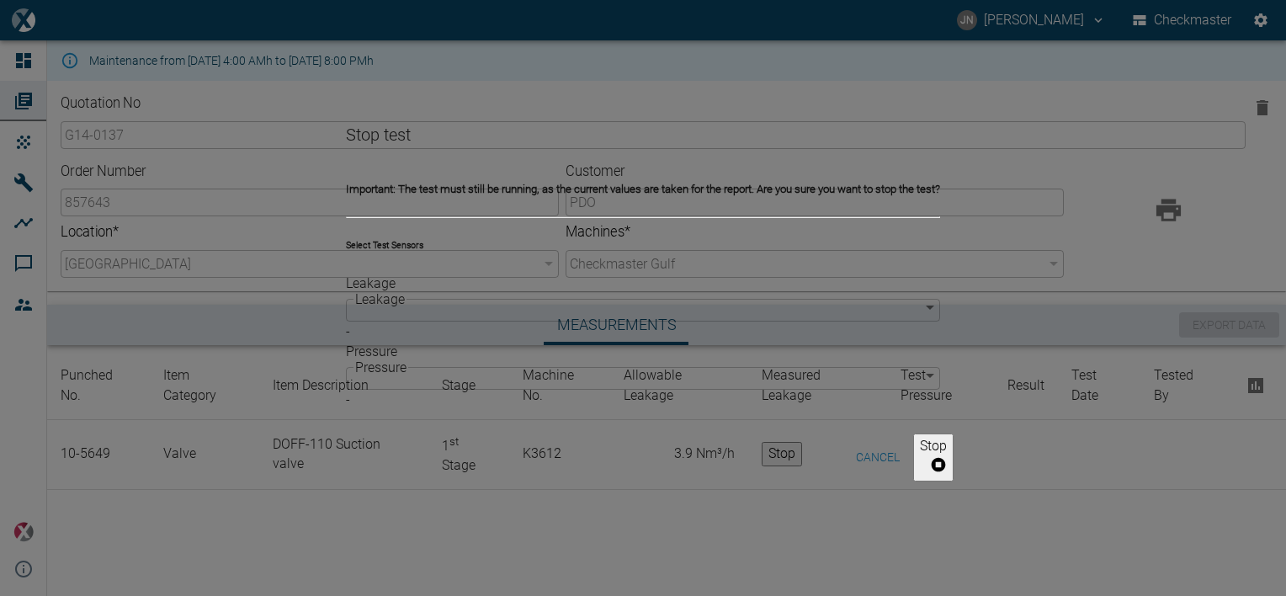
click at [712, 312] on div "Leakage ​ 0a9b31ee-dace-498f-9cbb-a3e1c04f392d Leakage" at bounding box center [643, 297] width 594 height 48
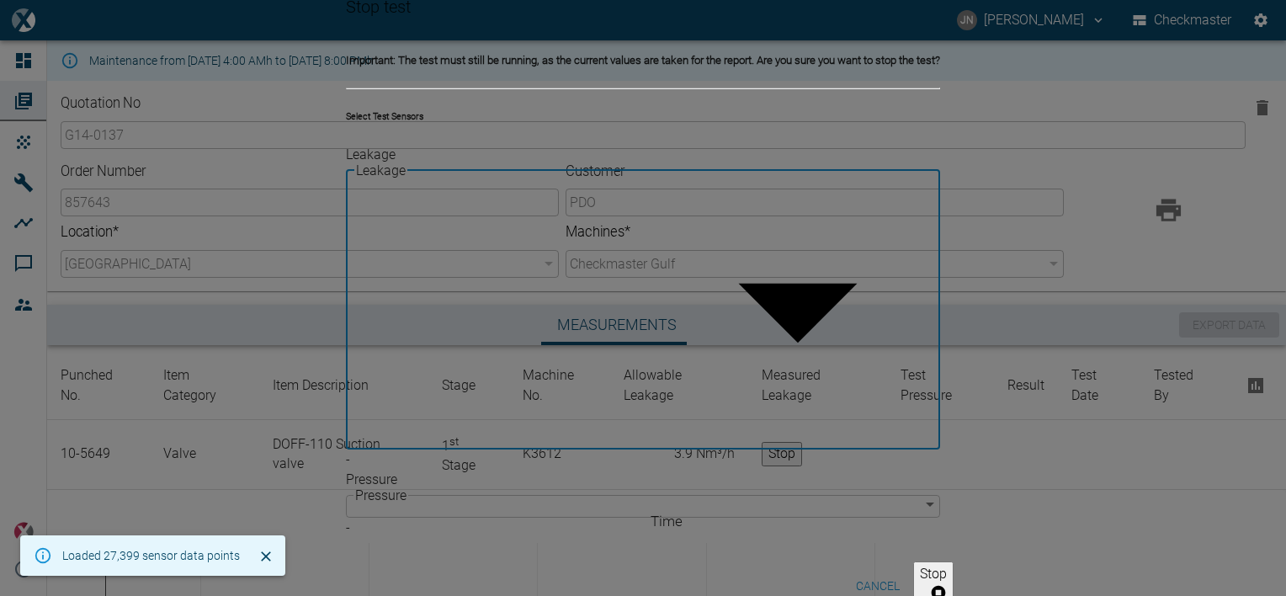
click at [697, 326] on body "[PERSON_NAME] [PERSON_NAME] Checkmaster Dashboard Orders Products Machines Anal…" at bounding box center [643, 298] width 1286 height 596
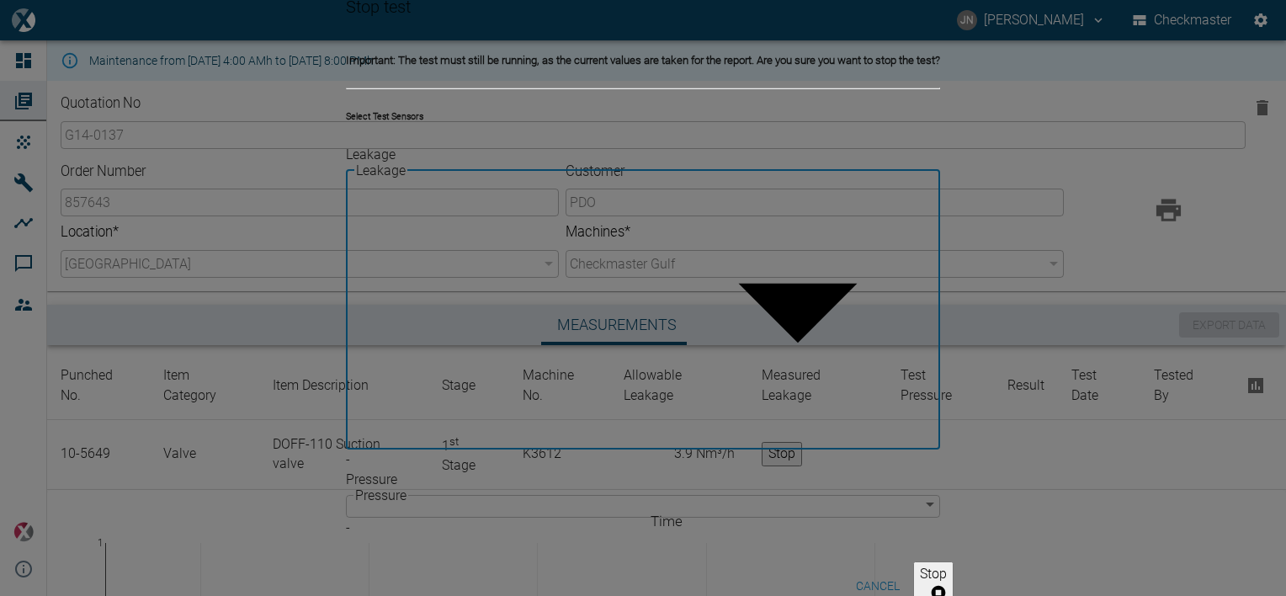
type input "296ba20a-df48-400a-9375-c3db24d786fc"
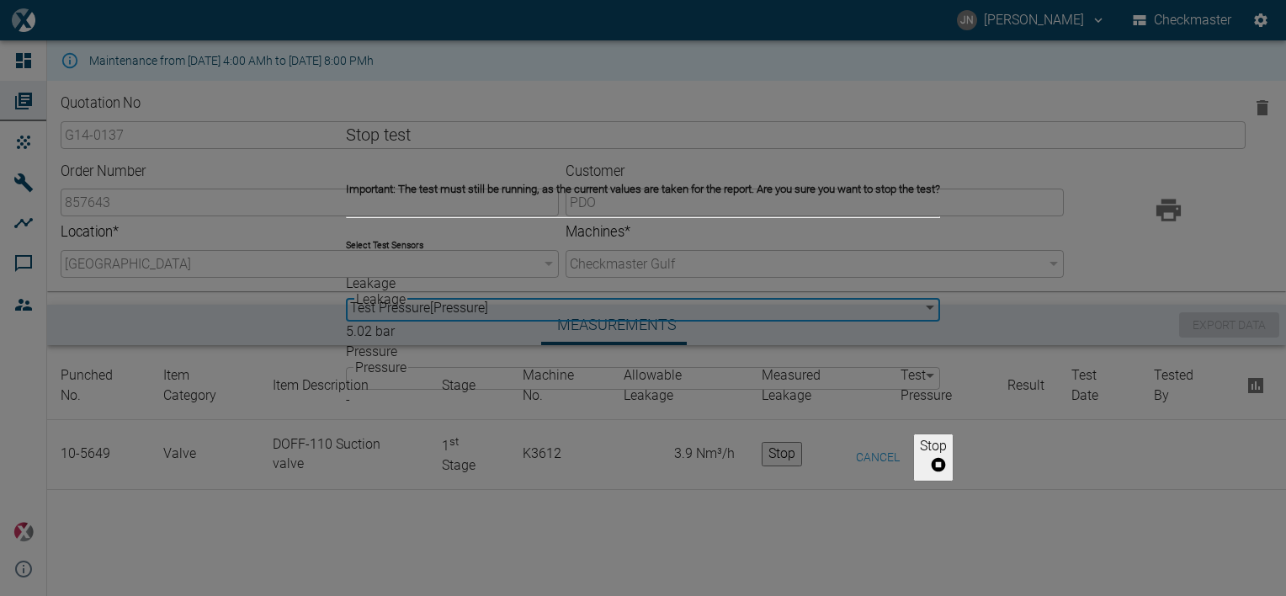
click at [554, 366] on body "[PERSON_NAME] [PERSON_NAME] Checkmaster Dashboard Orders Products Machines Anal…" at bounding box center [643, 298] width 1286 height 596
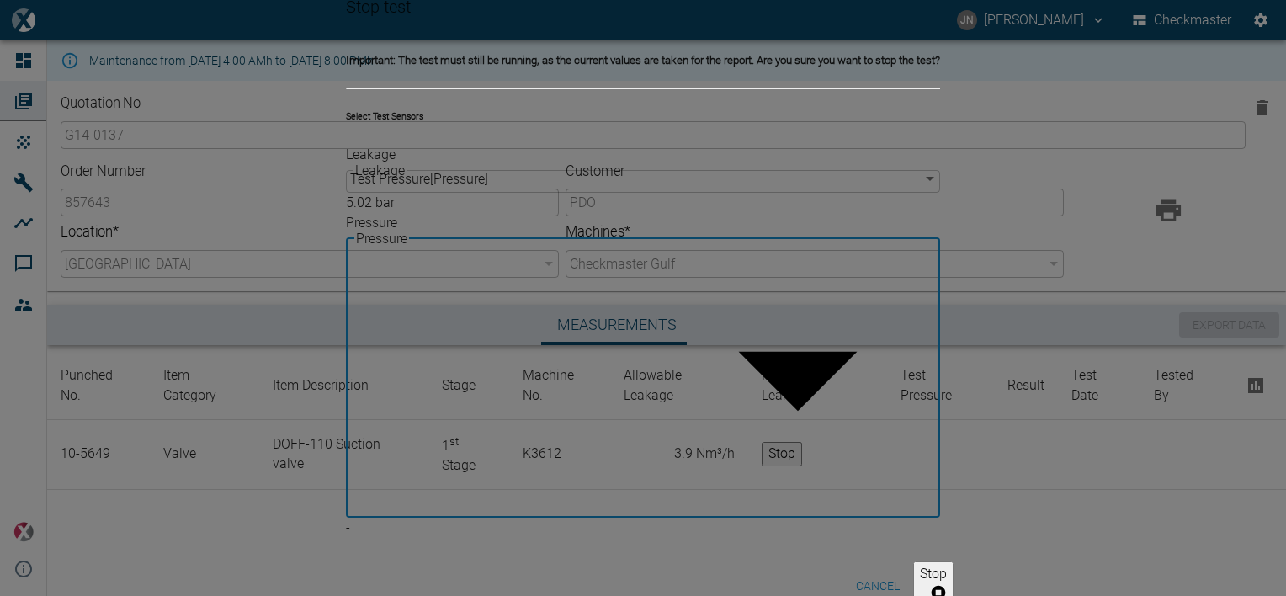
type input "63523832-2fd8-4b06-8fde-b619cda4f705"
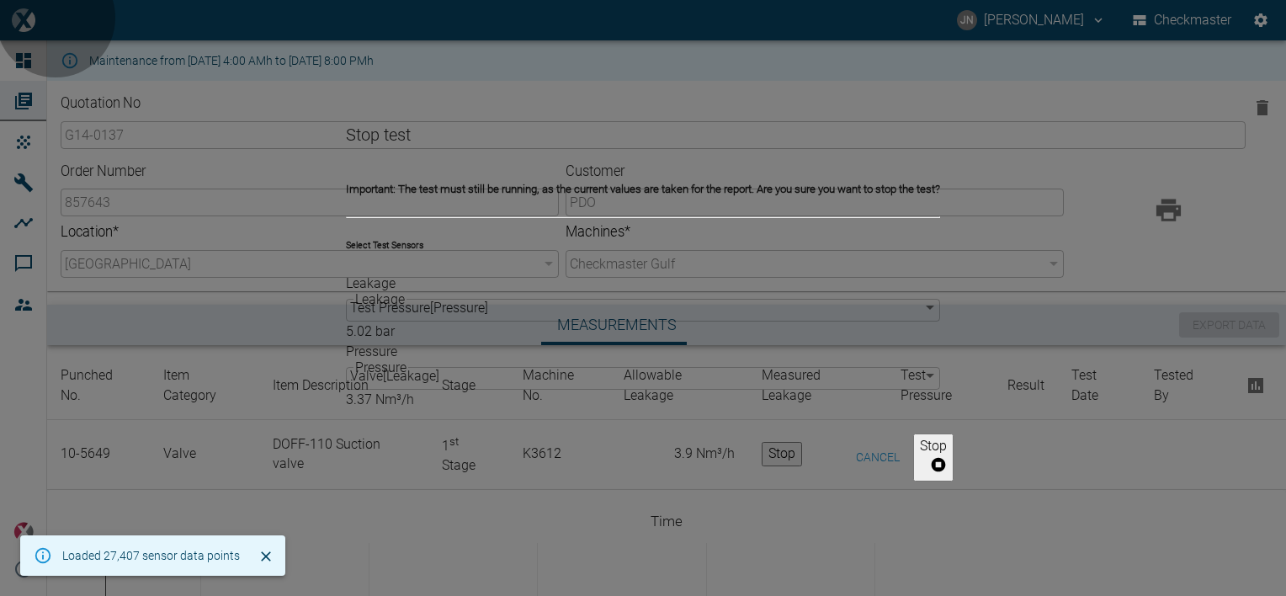
click at [931, 457] on icon "button" at bounding box center [938, 464] width 14 height 14
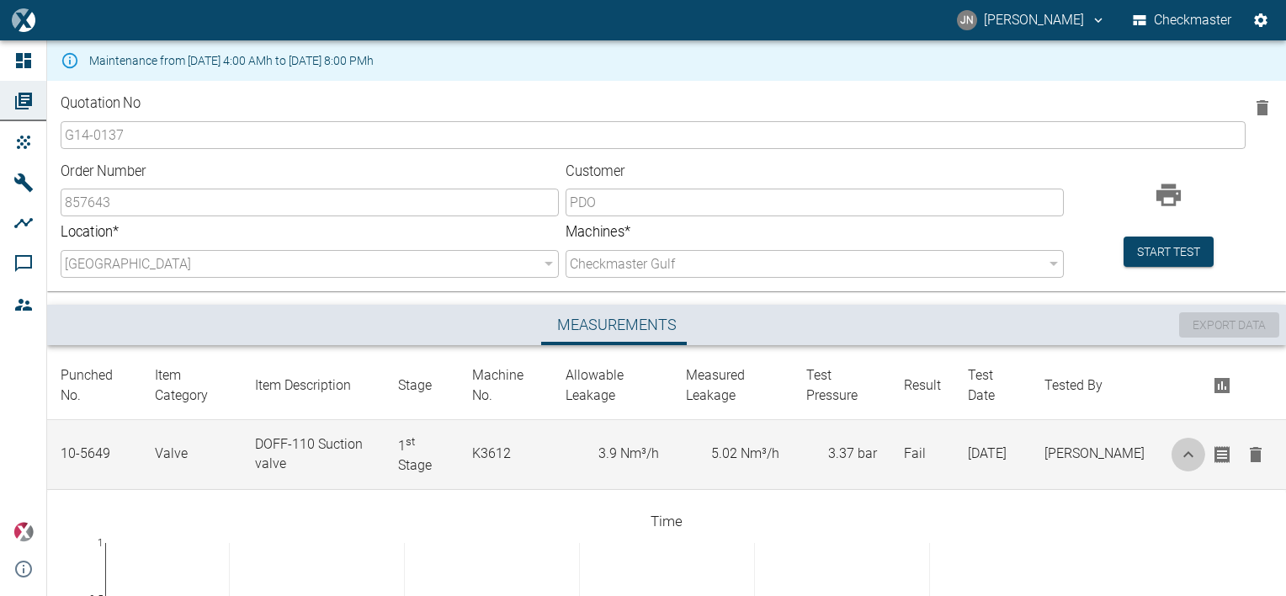
click at [1192, 453] on icon "button" at bounding box center [1188, 454] width 20 height 20
